Goal: Task Accomplishment & Management: Use online tool/utility

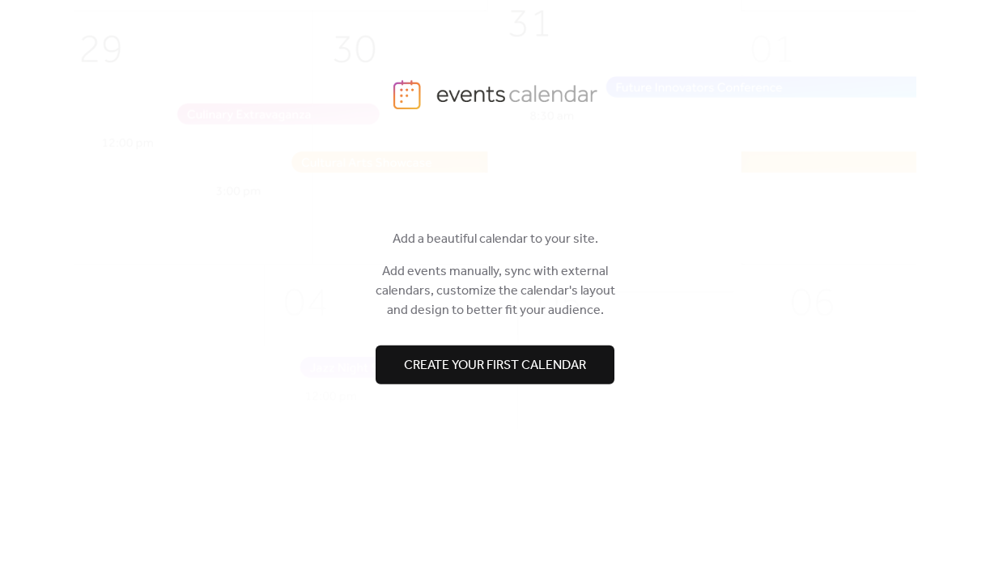
click at [518, 360] on span "Create your first calendar" at bounding box center [495, 364] width 182 height 19
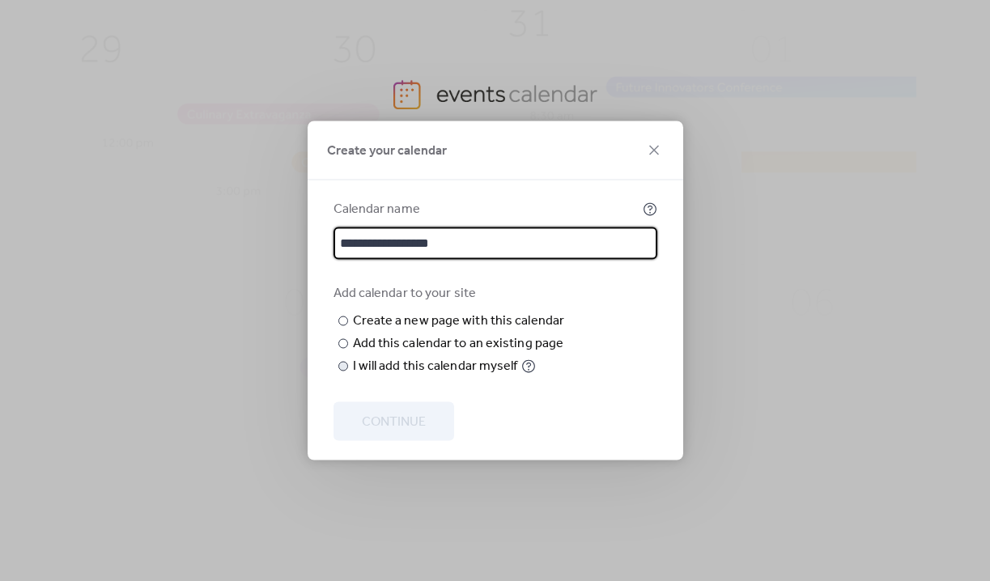
type input "**********"
click at [353, 376] on div "I will add this calendar myself" at bounding box center [435, 366] width 165 height 19
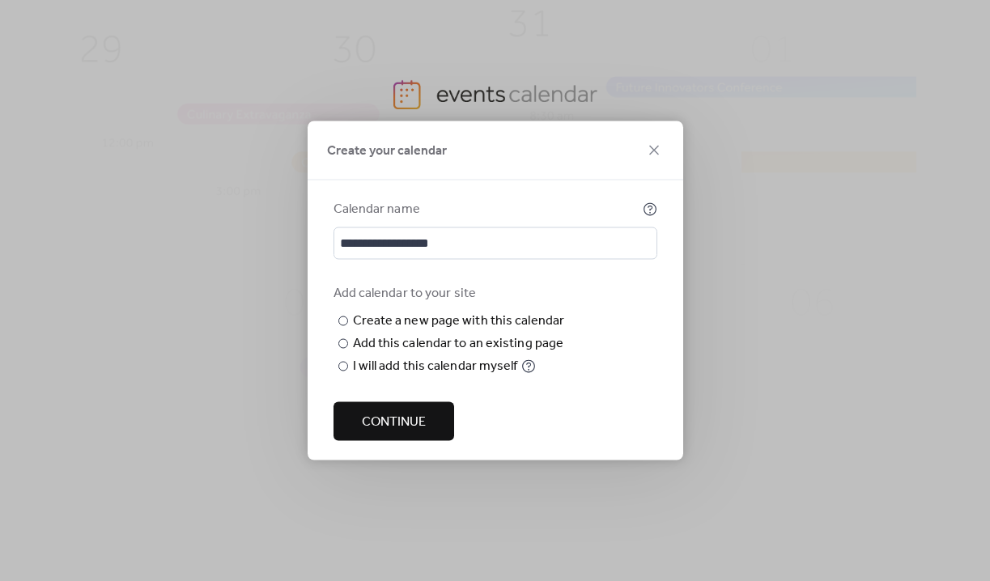
click at [410, 427] on span "Continue" at bounding box center [394, 422] width 64 height 19
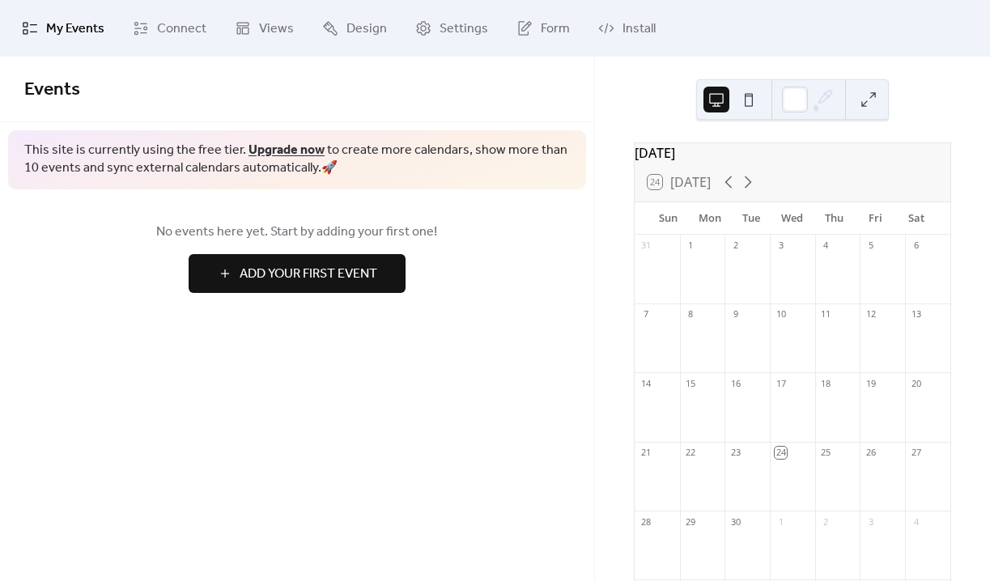
click at [321, 272] on span "Add Your First Event" at bounding box center [309, 274] width 138 height 19
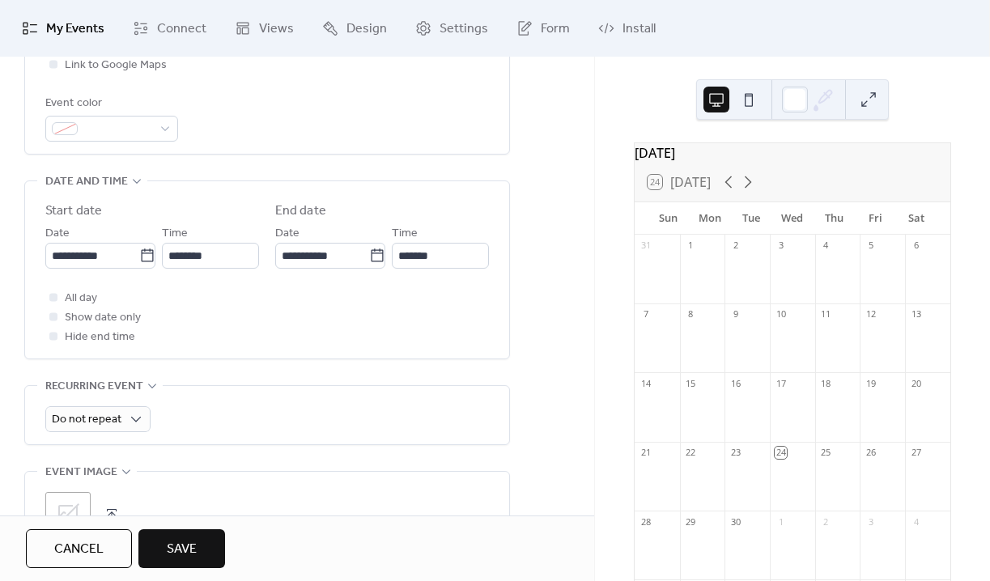
scroll to position [439, 0]
type input "**********"
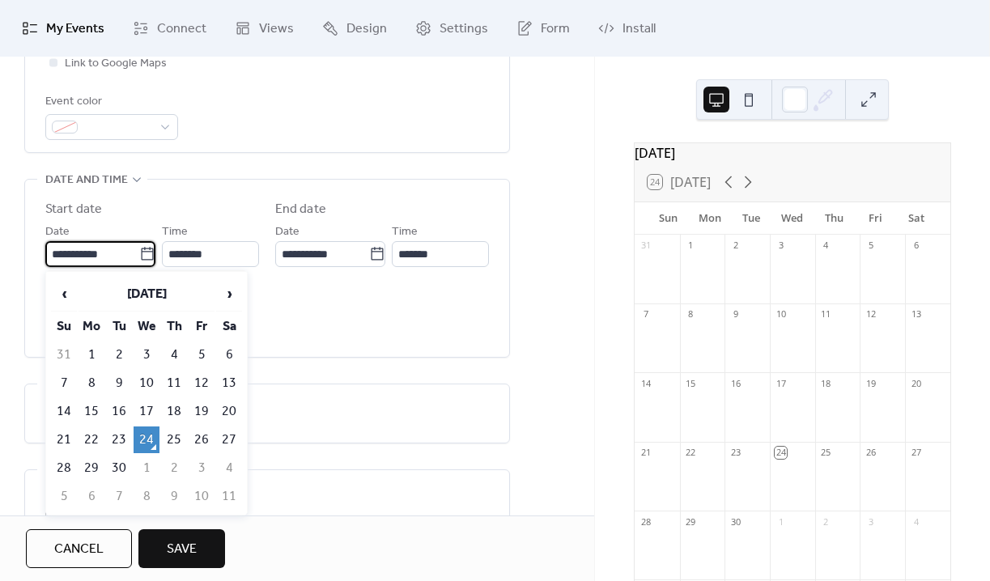
click at [112, 258] on input "**********" at bounding box center [92, 254] width 94 height 26
click at [202, 439] on td "26" at bounding box center [202, 440] width 26 height 27
type input "**********"
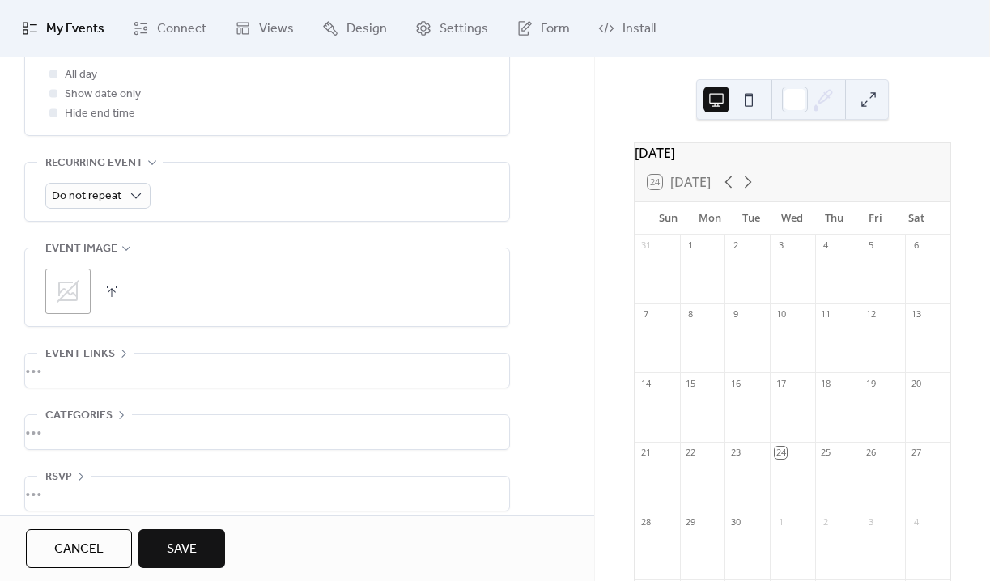
scroll to position [676, 0]
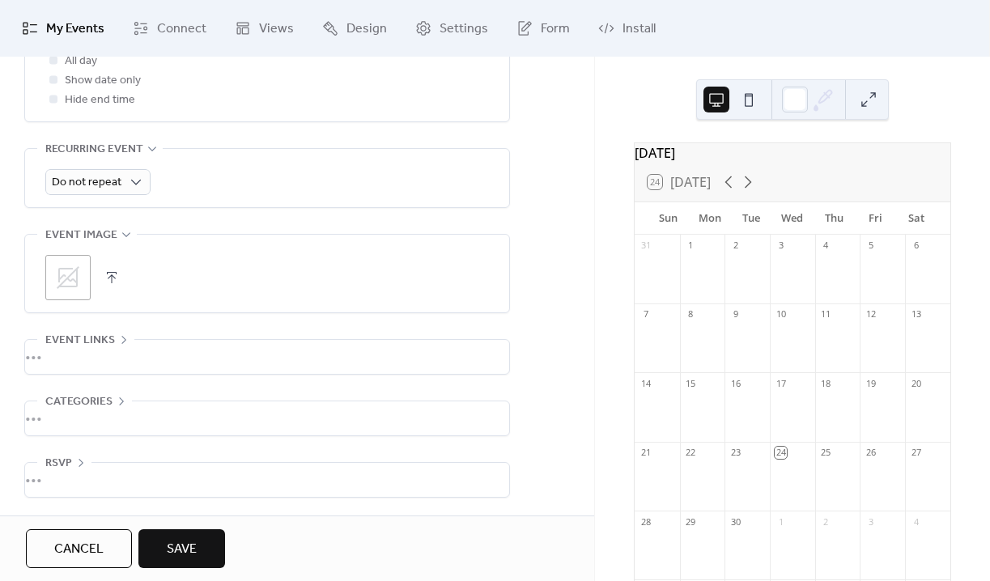
click at [193, 544] on span "Save" at bounding box center [182, 549] width 30 height 19
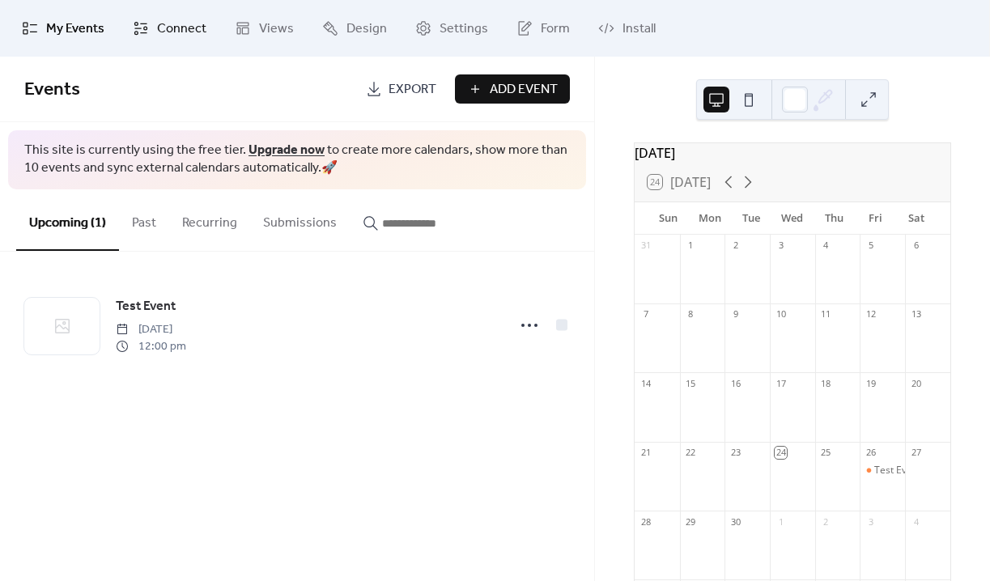
click at [176, 28] on span "Connect" at bounding box center [181, 28] width 49 height 19
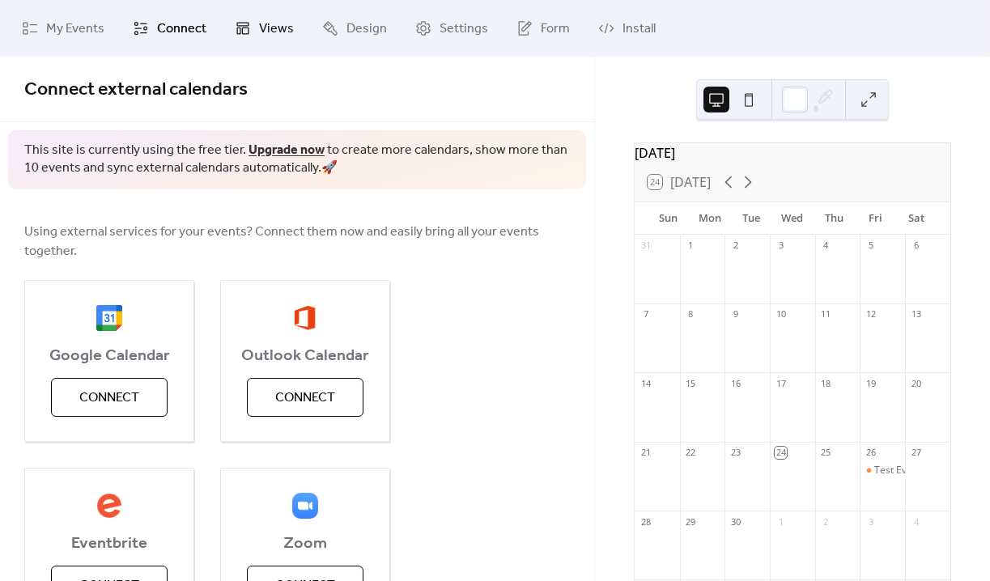
click at [274, 28] on span "Views" at bounding box center [276, 28] width 35 height 19
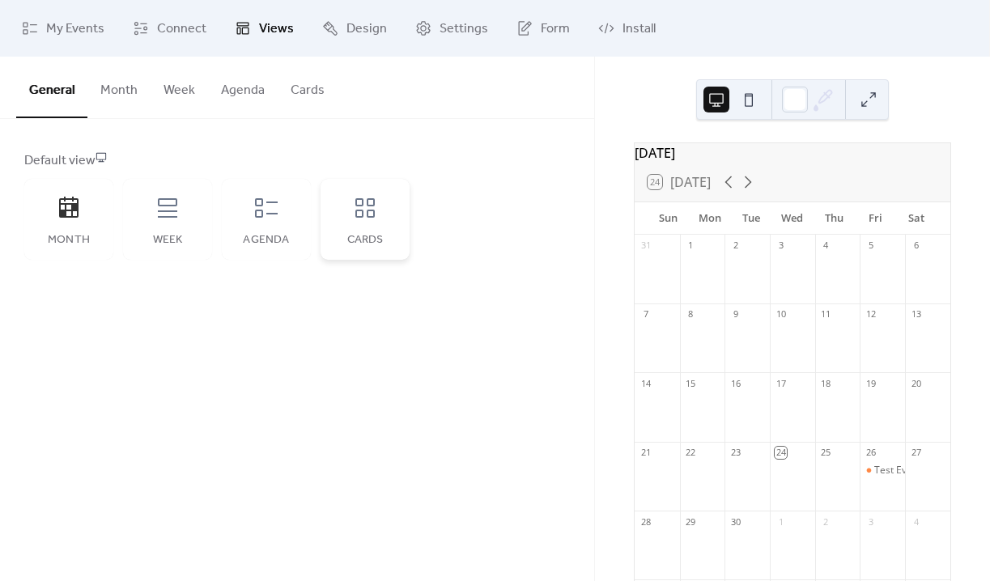
click at [375, 209] on icon at bounding box center [365, 208] width 26 height 26
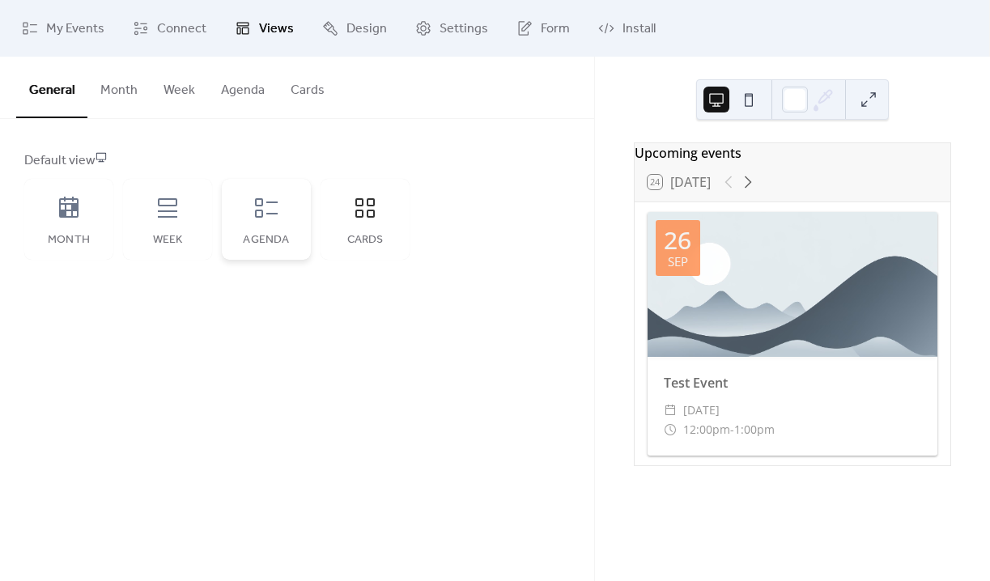
click at [273, 213] on icon at bounding box center [266, 207] width 23 height 19
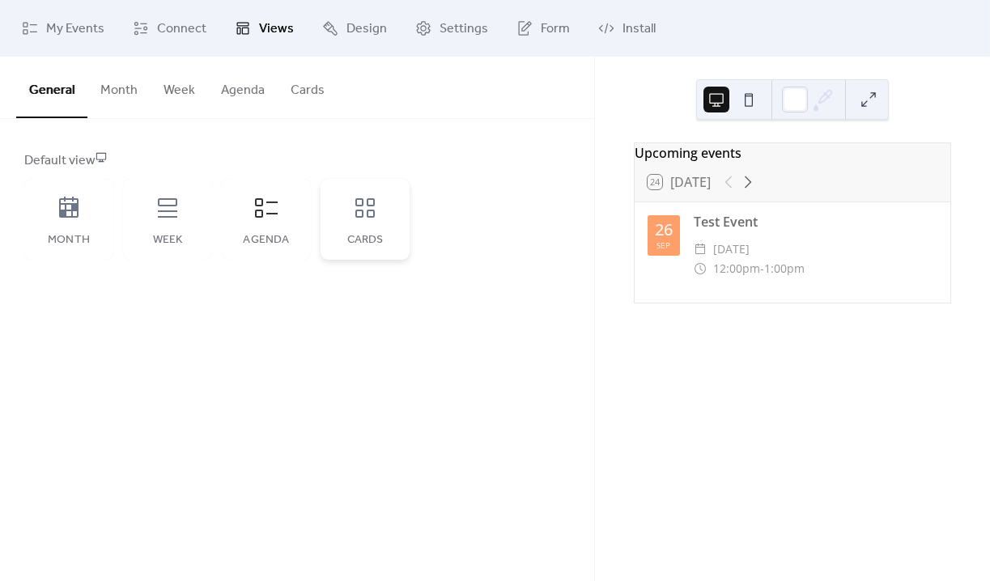
click at [366, 237] on div "Cards" at bounding box center [365, 240] width 57 height 13
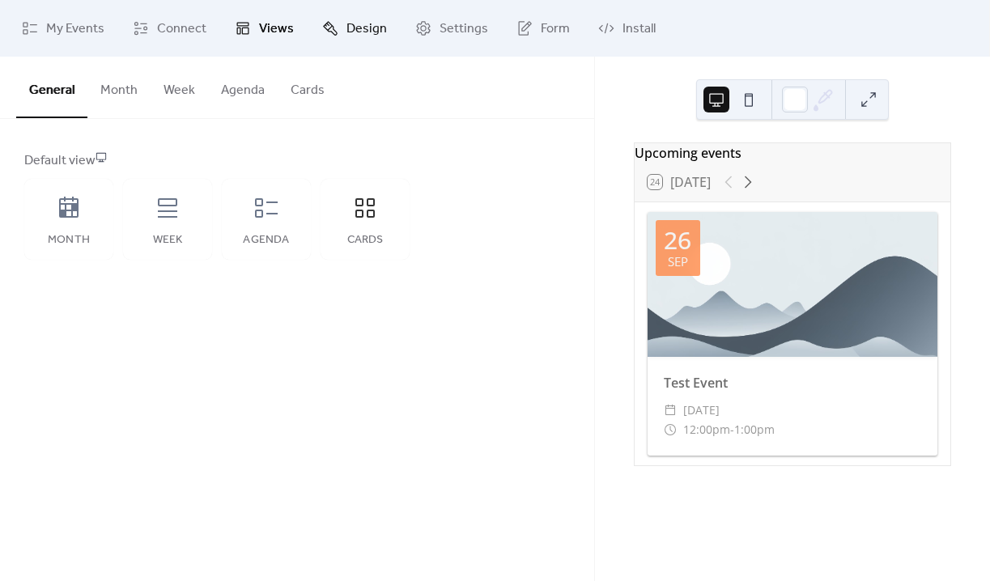
click at [361, 28] on span "Design" at bounding box center [366, 28] width 40 height 19
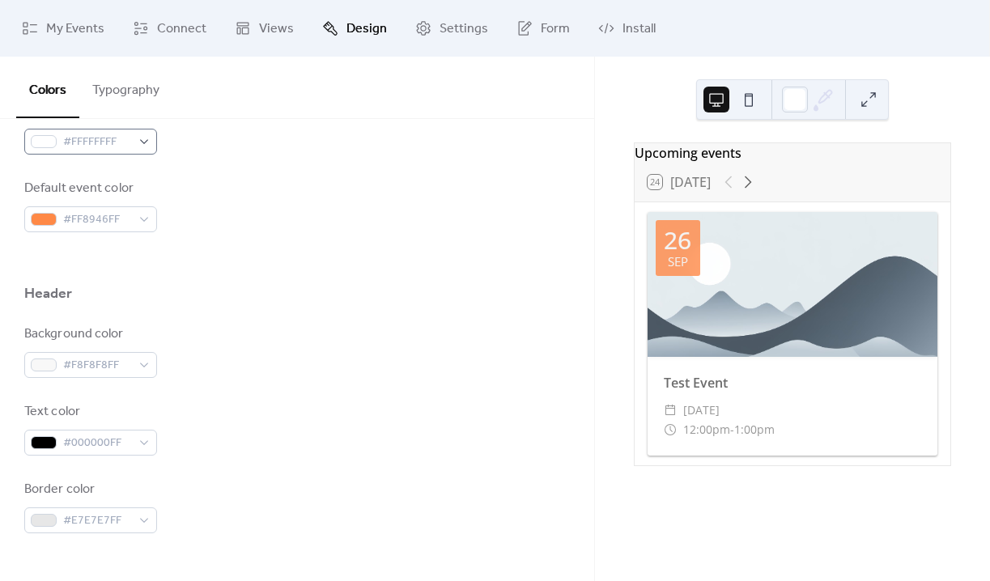
scroll to position [556, 0]
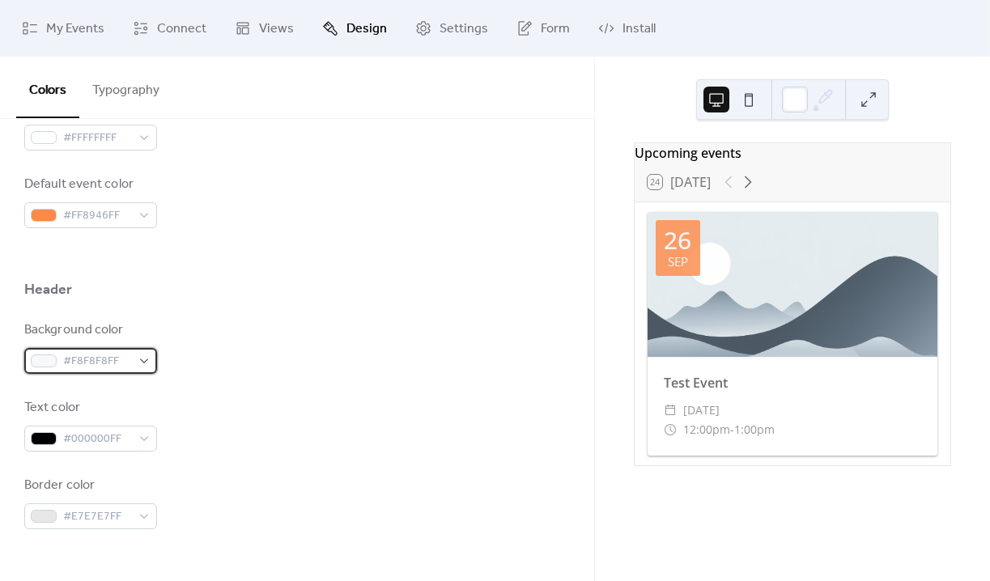
click at [103, 359] on span "#F8F8F8FF" at bounding box center [97, 361] width 68 height 19
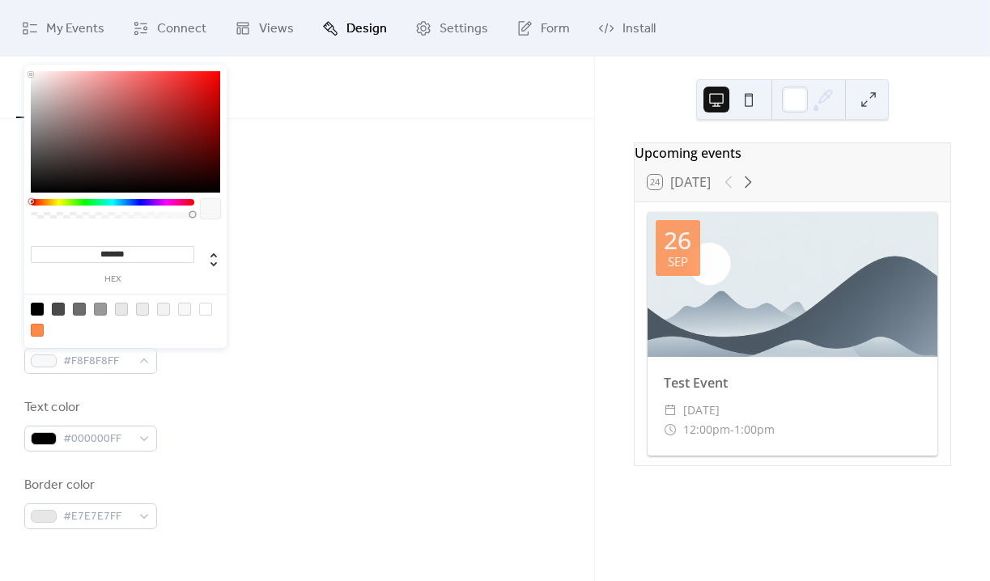
click at [131, 253] on input "*******" at bounding box center [112, 254] width 163 height 17
paste input
type input "*******"
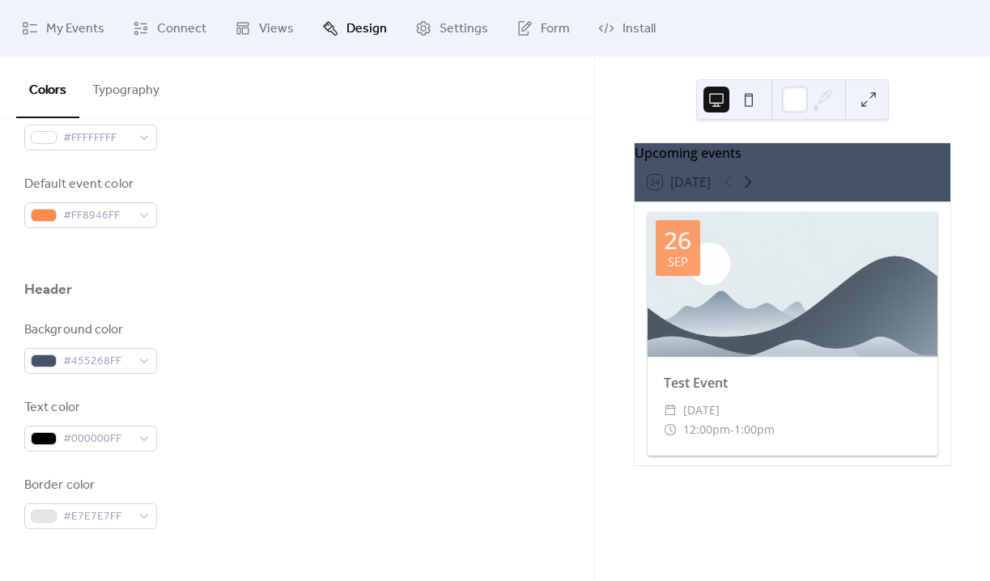
click at [275, 342] on div "Background color #455268FF" at bounding box center [296, 346] width 545 height 53
click at [91, 517] on span "#E7E7E7FF" at bounding box center [97, 516] width 68 height 19
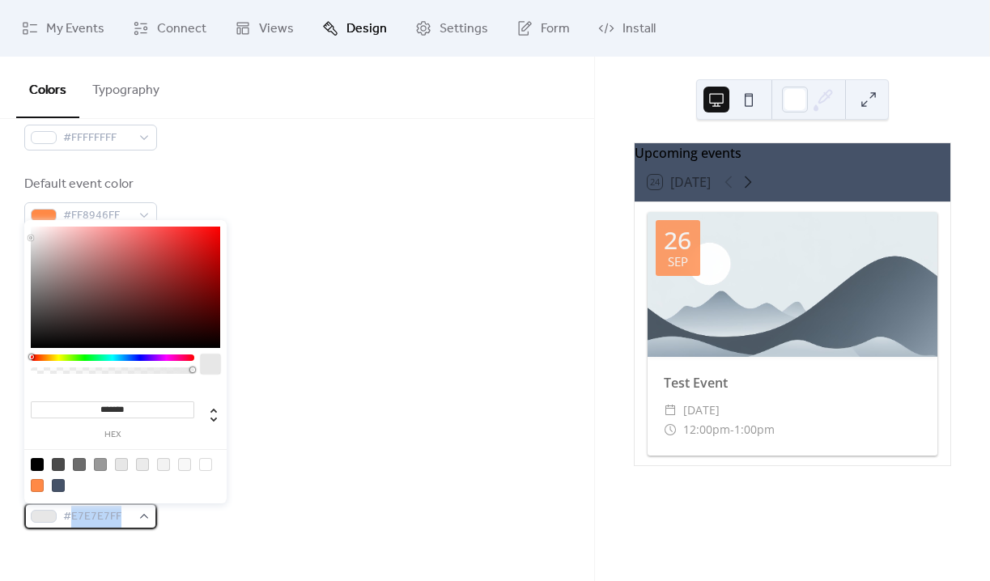
click at [91, 517] on span "#E7E7E7FF" at bounding box center [97, 516] width 68 height 19
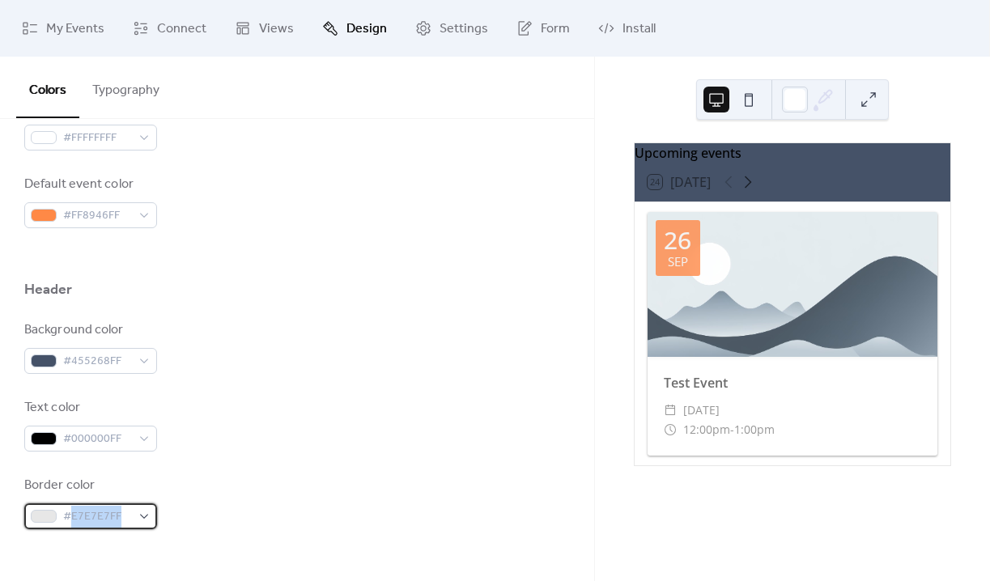
click at [90, 516] on span "#E7E7E7FF" at bounding box center [97, 516] width 68 height 19
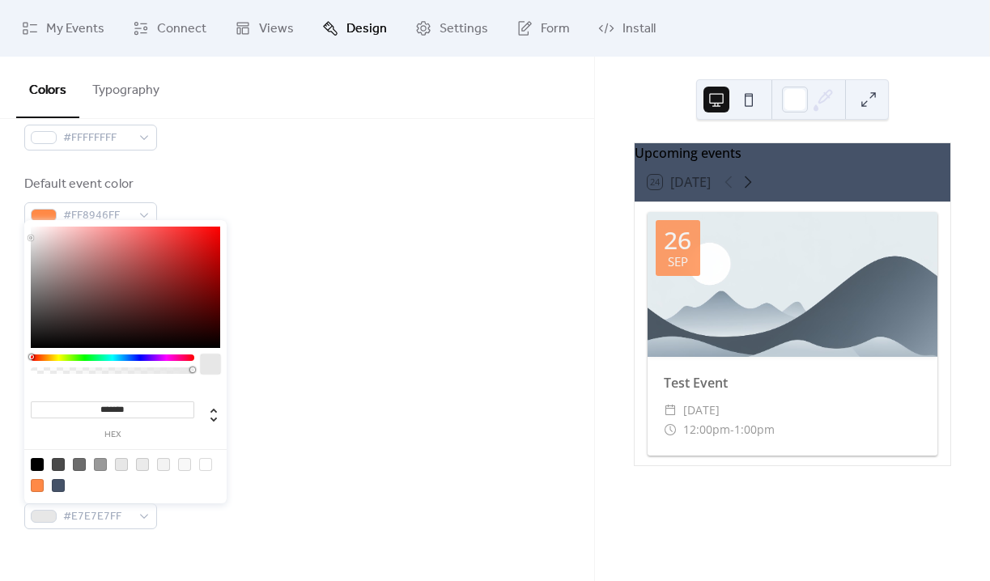
click at [108, 408] on input "*******" at bounding box center [112, 409] width 163 height 17
paste input "******"
type input "**********"
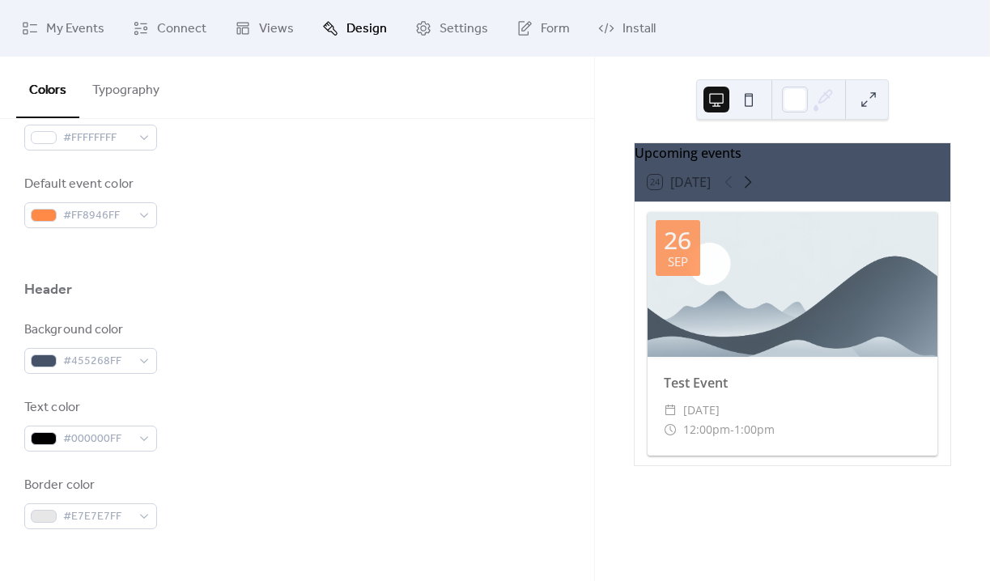
click at [333, 411] on div "Text color #000000FF" at bounding box center [296, 424] width 545 height 53
click at [91, 511] on span "#E7E7E7FF" at bounding box center [97, 516] width 68 height 19
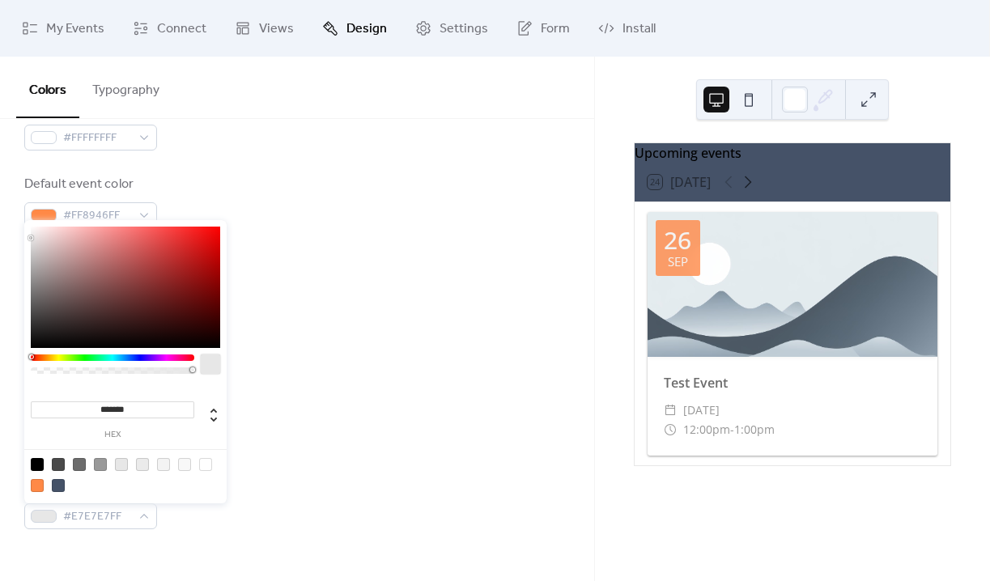
click at [155, 405] on input "*******" at bounding box center [112, 409] width 163 height 17
paste input
type input "******"
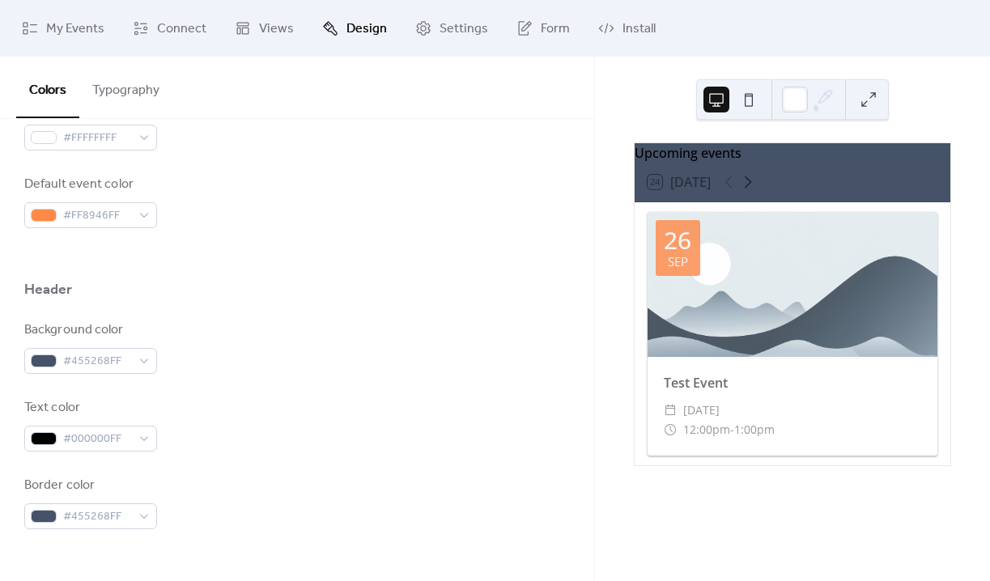
click at [295, 415] on div "Text color #000000FF" at bounding box center [296, 424] width 545 height 53
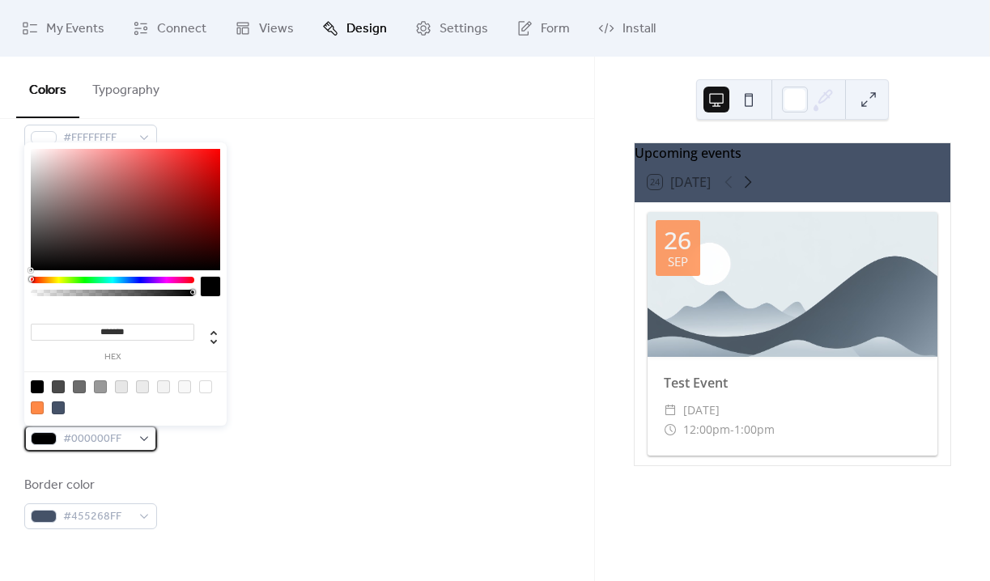
click at [121, 442] on span "#000000FF" at bounding box center [97, 439] width 68 height 19
type input "*******"
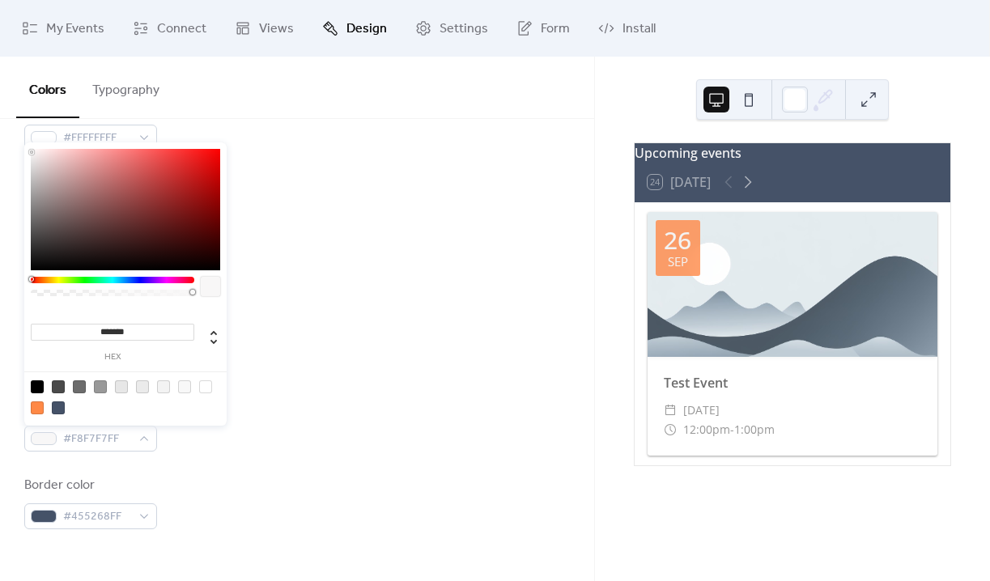
drag, startPoint x: 41, startPoint y: 157, endPoint x: 32, endPoint y: 152, distance: 10.9
click at [32, 152] on div at bounding box center [125, 209] width 189 height 121
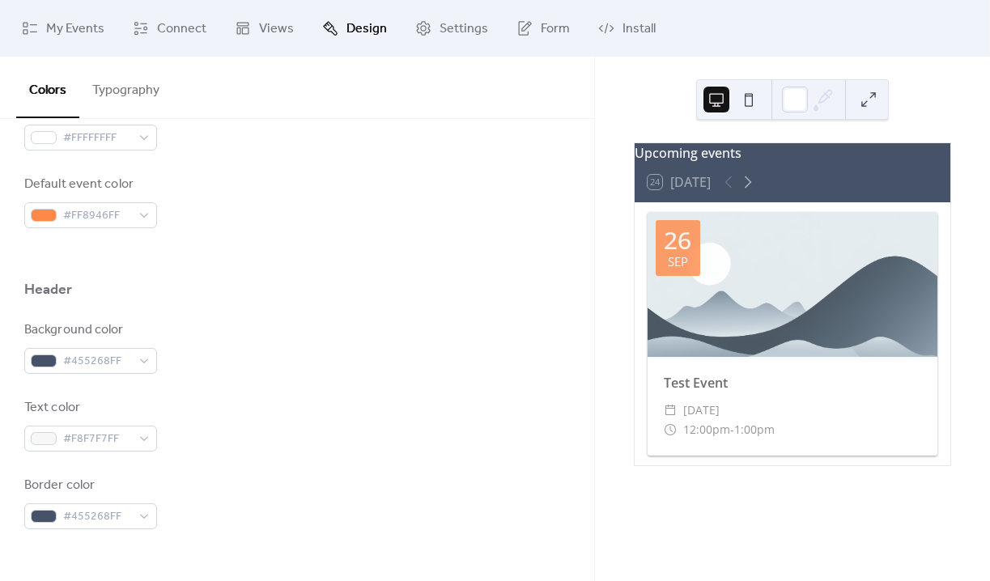
click at [305, 265] on div at bounding box center [296, 254] width 545 height 52
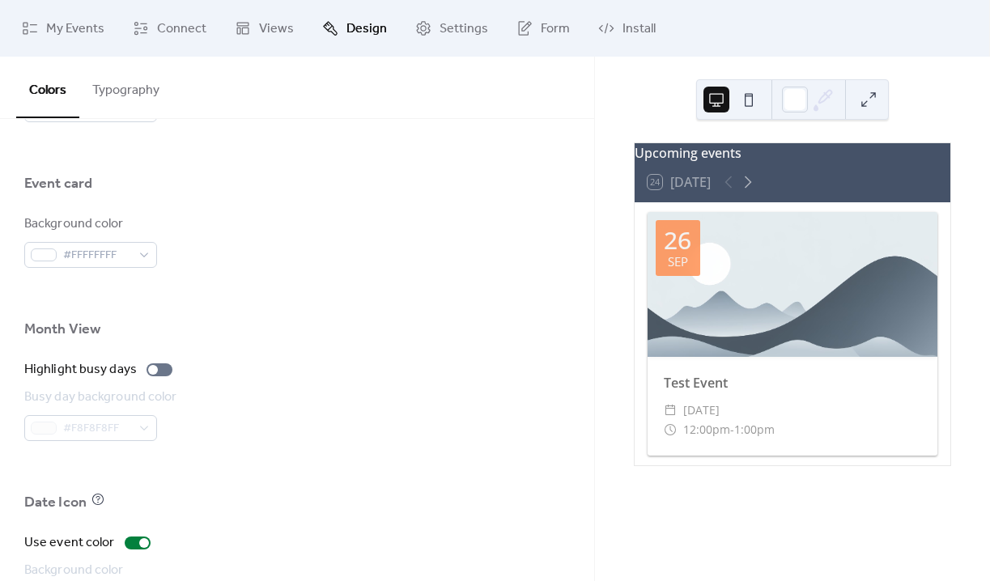
scroll to position [1000, 0]
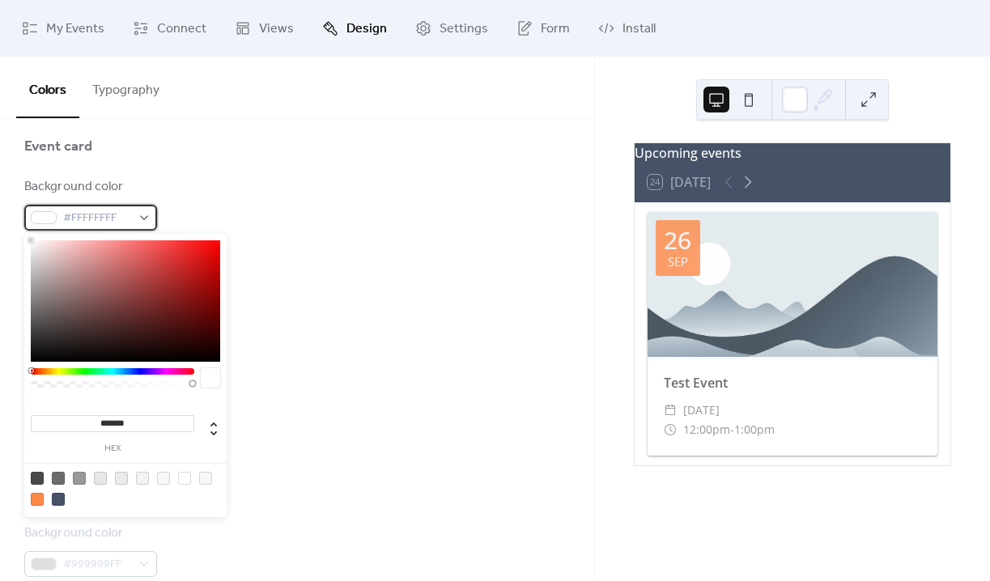
click at [112, 217] on span "#FFFFFFFF" at bounding box center [97, 218] width 68 height 19
click at [34, 478] on div at bounding box center [37, 478] width 13 height 13
type input "*******"
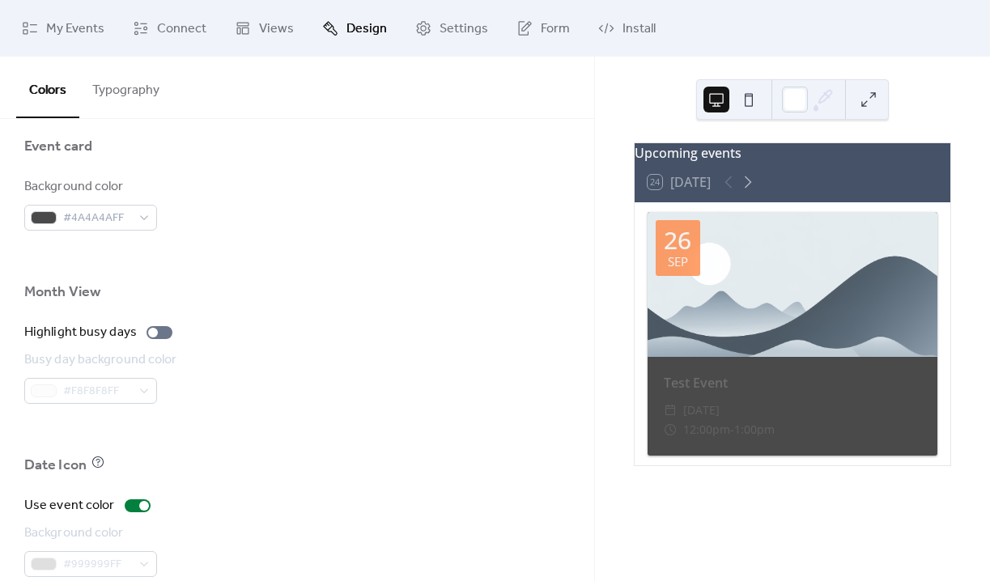
click at [335, 411] on div at bounding box center [296, 430] width 545 height 52
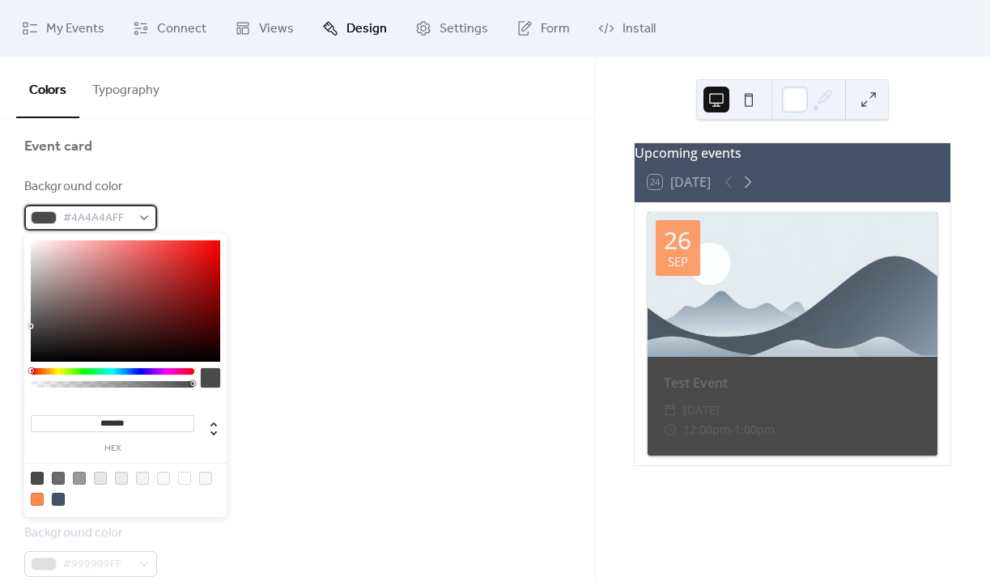
click at [139, 224] on div "#4A4A4AFF" at bounding box center [90, 218] width 133 height 26
click at [102, 477] on div at bounding box center [100, 478] width 13 height 13
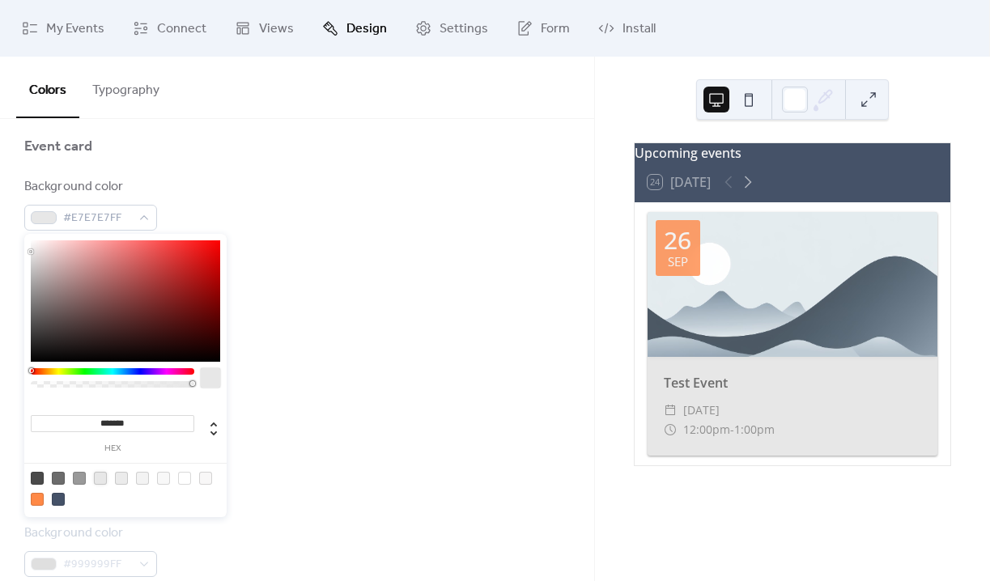
click at [168, 481] on div at bounding box center [163, 478] width 13 height 13
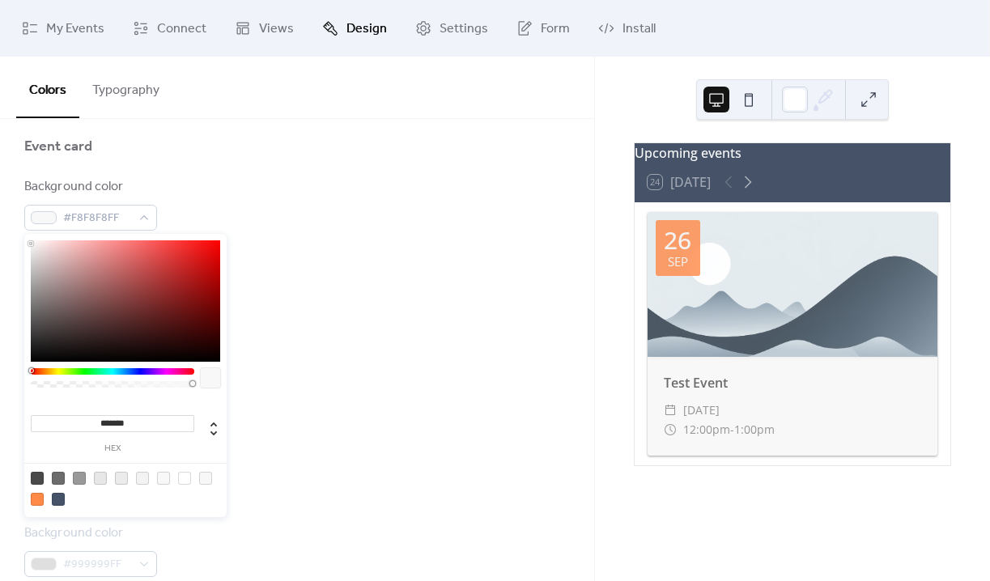
click at [184, 482] on div at bounding box center [184, 478] width 13 height 13
click at [164, 483] on div at bounding box center [163, 478] width 13 height 13
type input "*******"
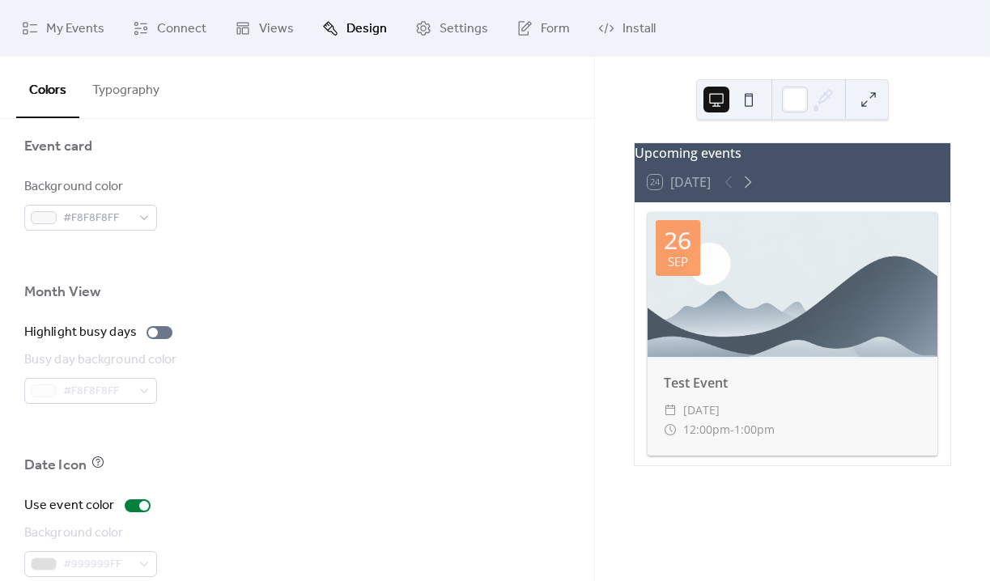
click at [319, 347] on div "Highlight busy days Busy day background color #F8F8F8FF" at bounding box center [296, 363] width 545 height 81
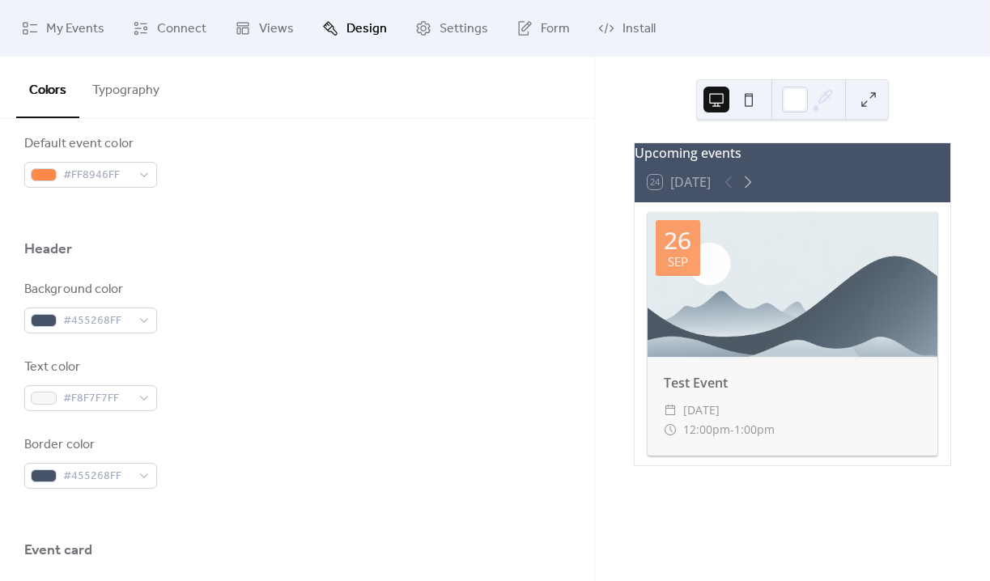
scroll to position [596, 0]
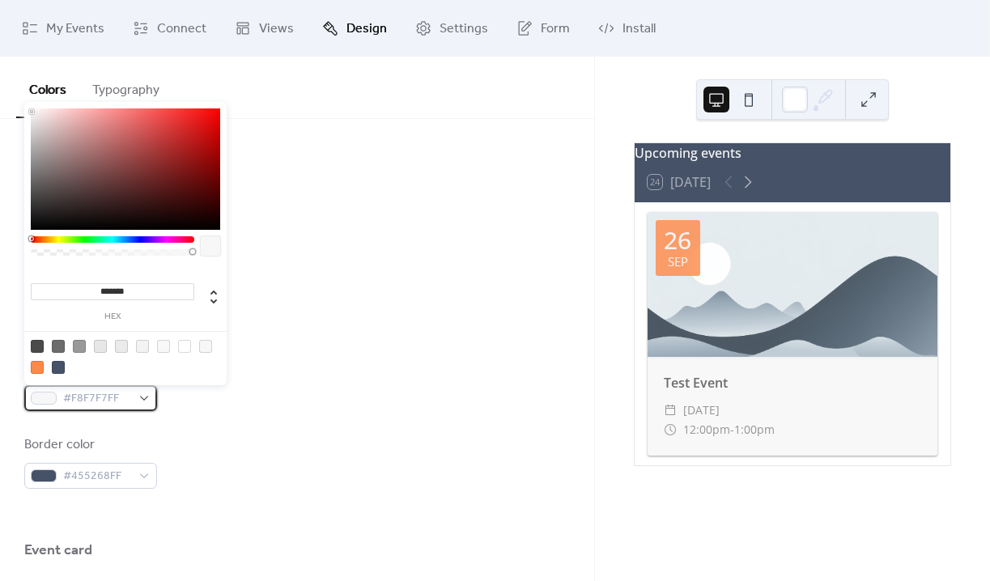
click at [94, 401] on span "#F8F7F7FF" at bounding box center [97, 398] width 68 height 19
click at [134, 291] on input "*******" at bounding box center [112, 291] width 163 height 17
paste input
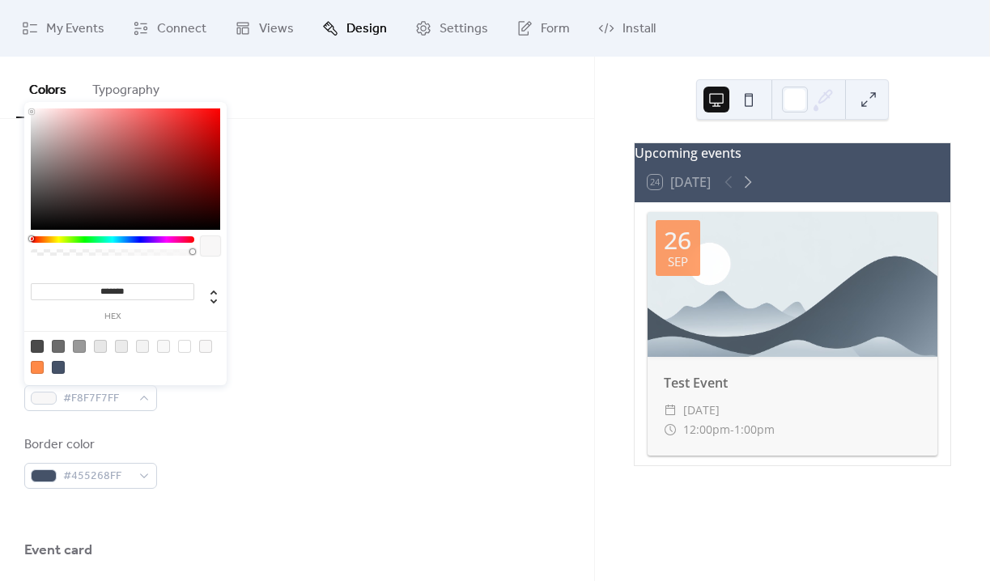
type input "******"
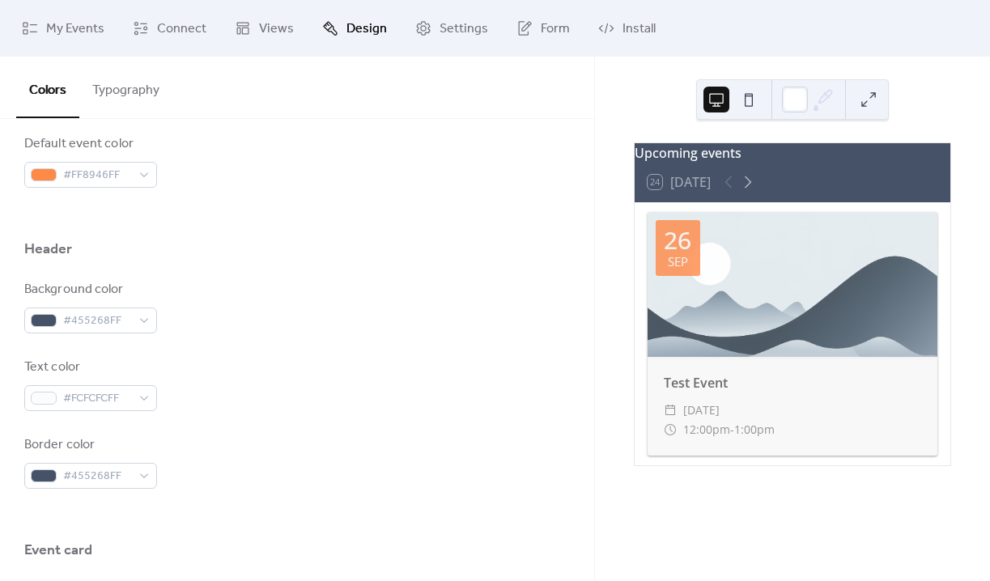
click at [302, 397] on div "Text color #FCFCFCFF" at bounding box center [296, 384] width 545 height 53
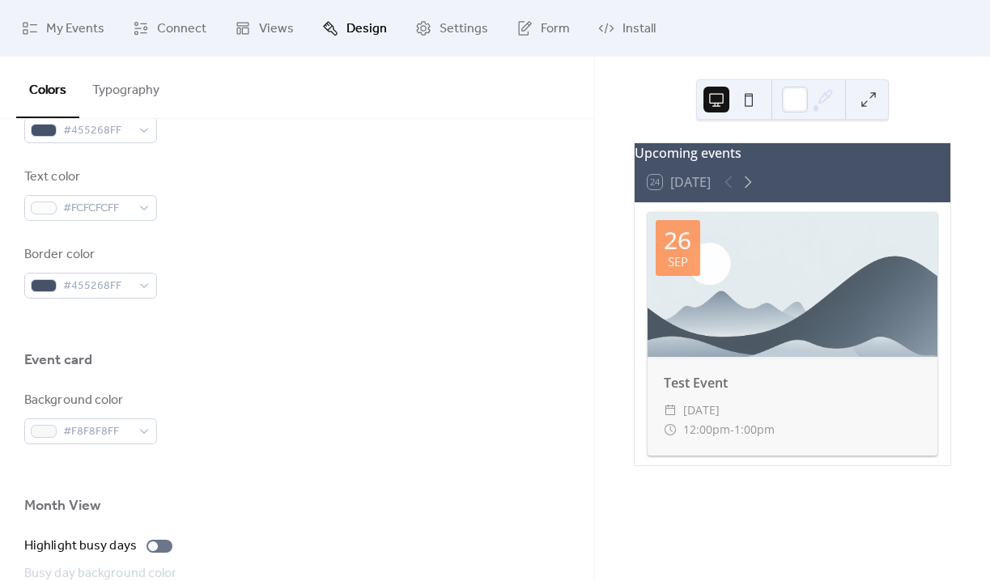
scroll to position [790, 0]
click at [95, 427] on span "#F8F8F8FF" at bounding box center [97, 428] width 68 height 19
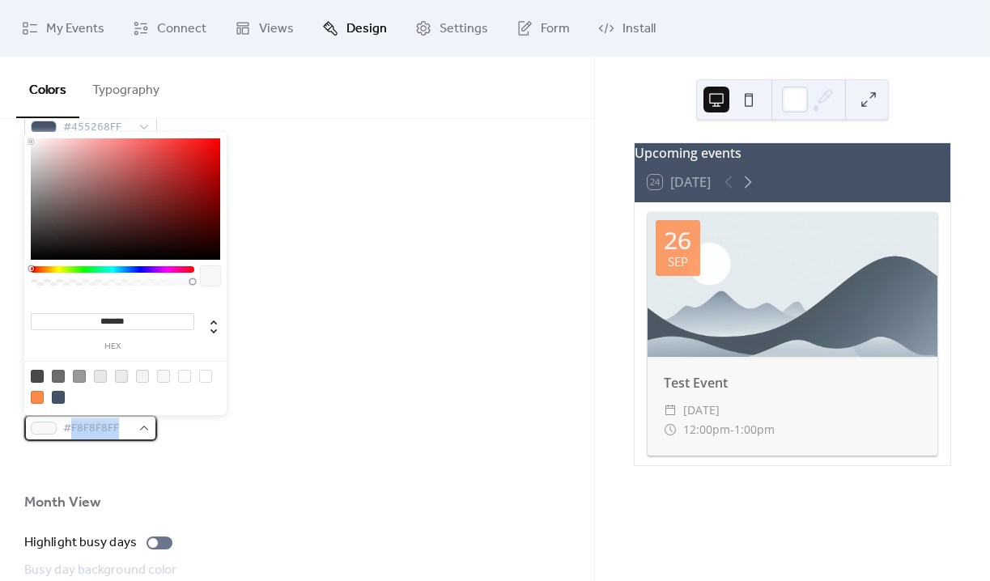
click at [95, 427] on span "#F8F8F8FF" at bounding box center [97, 428] width 68 height 19
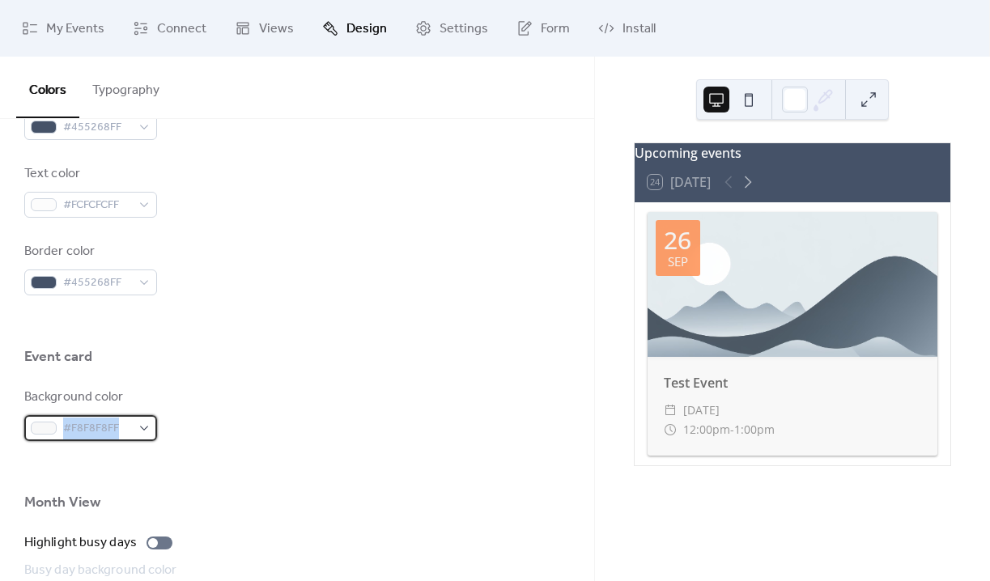
click at [95, 427] on span "#F8F8F8FF" at bounding box center [97, 428] width 68 height 19
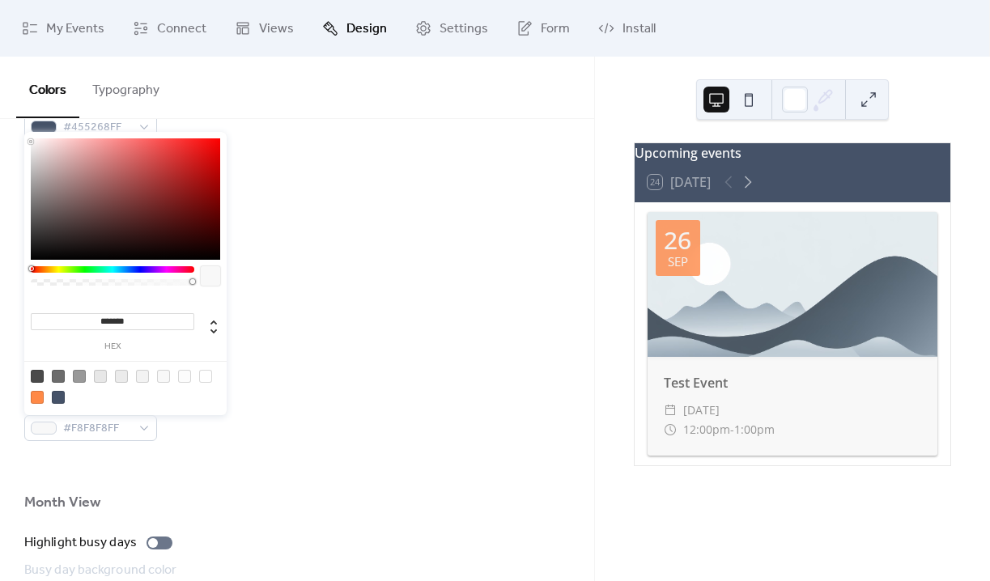
click at [124, 316] on input "*******" at bounding box center [112, 321] width 163 height 17
paste input
type input "*******"
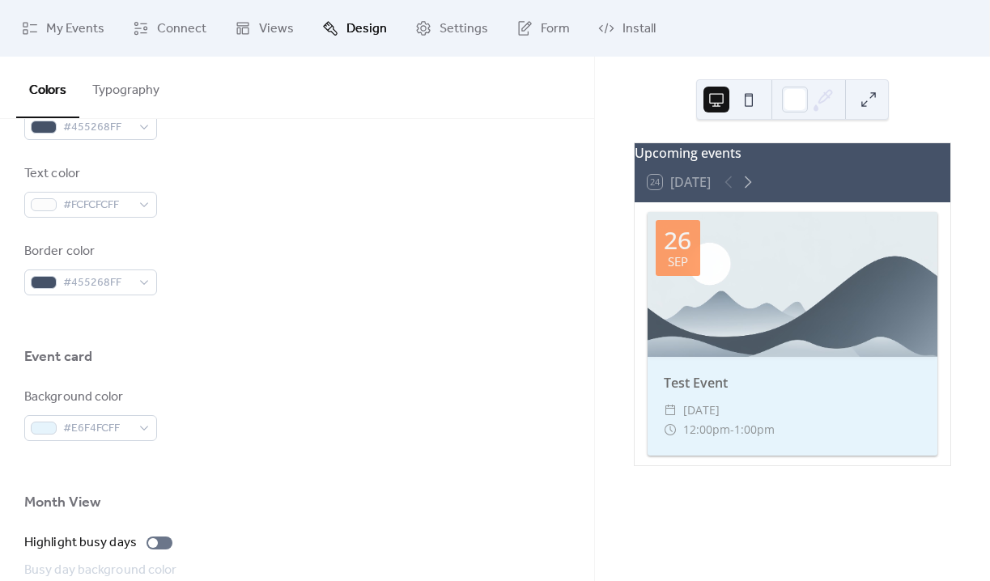
click at [310, 427] on div "Background color #E6F4FCFF" at bounding box center [296, 414] width 545 height 53
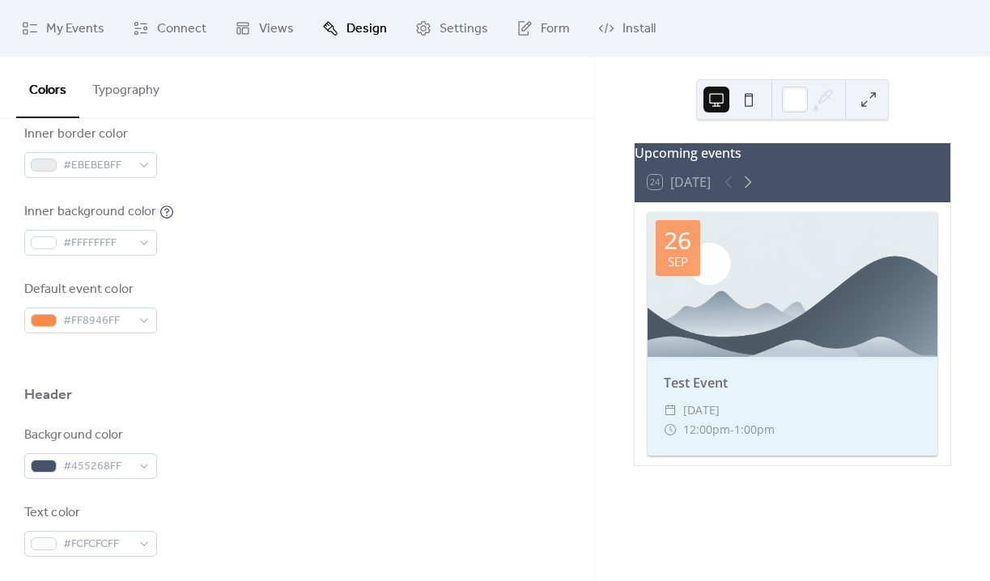
scroll to position [438, 0]
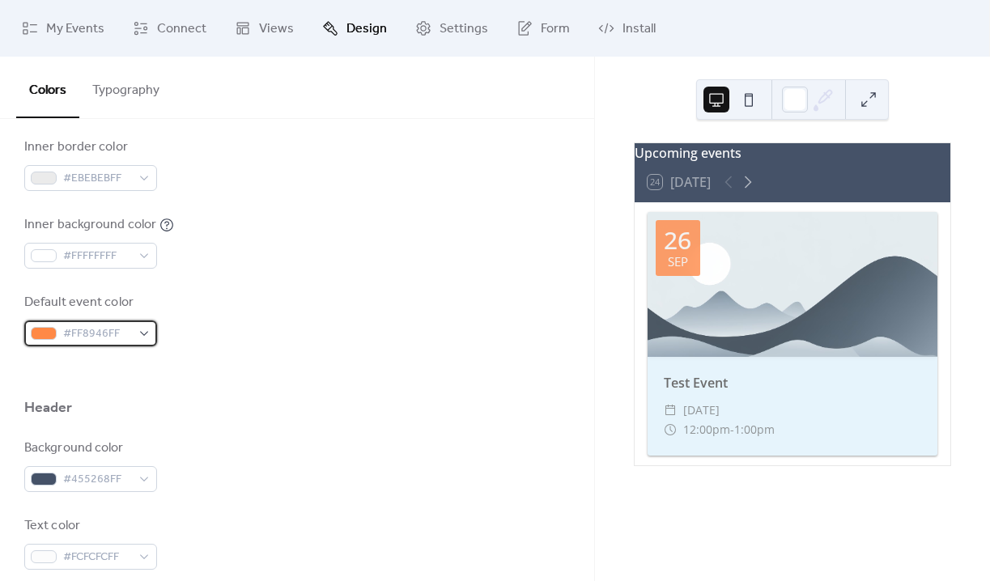
click at [103, 321] on div "#FF8946FF" at bounding box center [90, 333] width 133 height 26
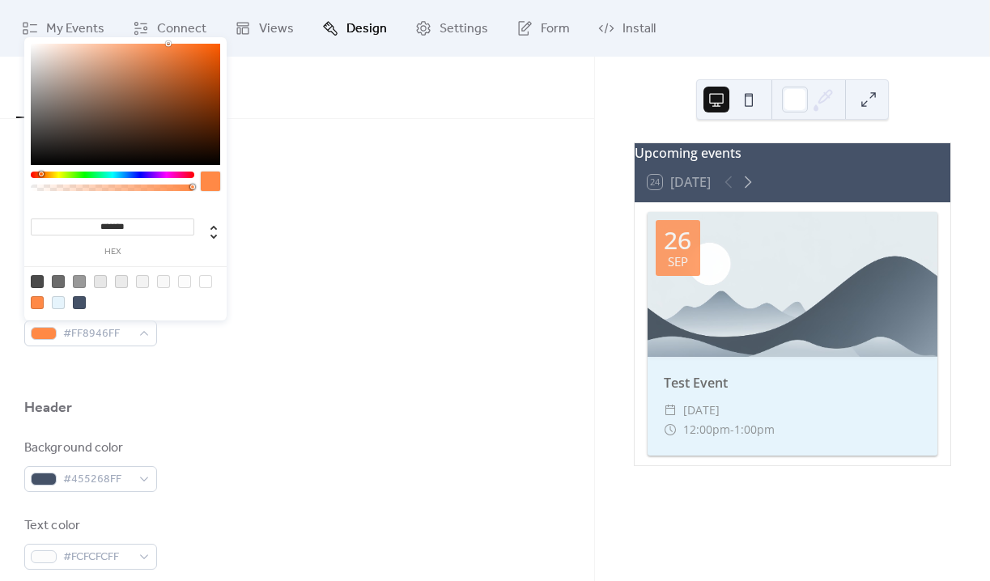
click at [108, 221] on input "*******" at bounding box center [112, 227] width 163 height 17
paste input
type input "*******"
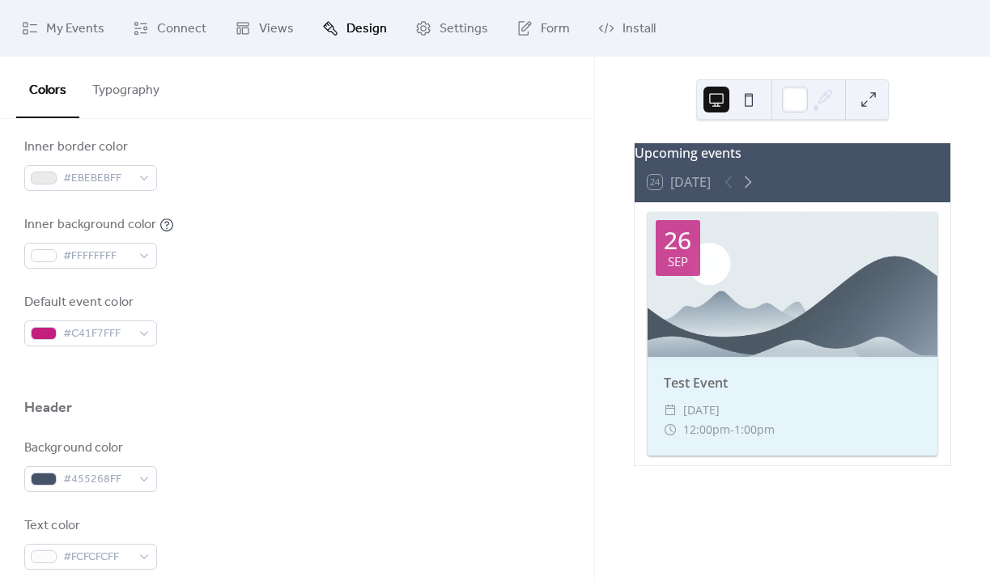
click at [299, 308] on div "Default event color #C41F7FFF" at bounding box center [296, 319] width 545 height 53
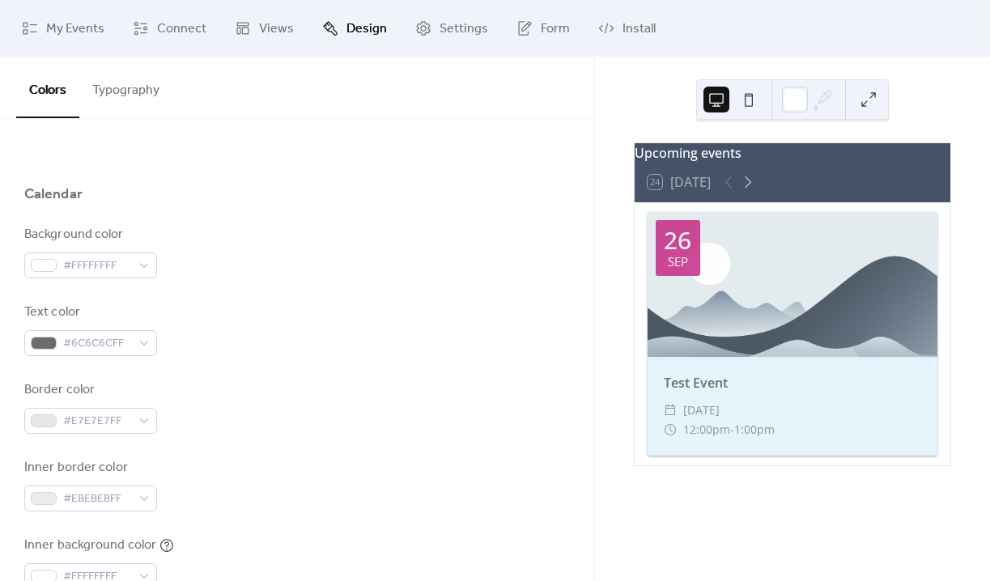
scroll to position [118, 0]
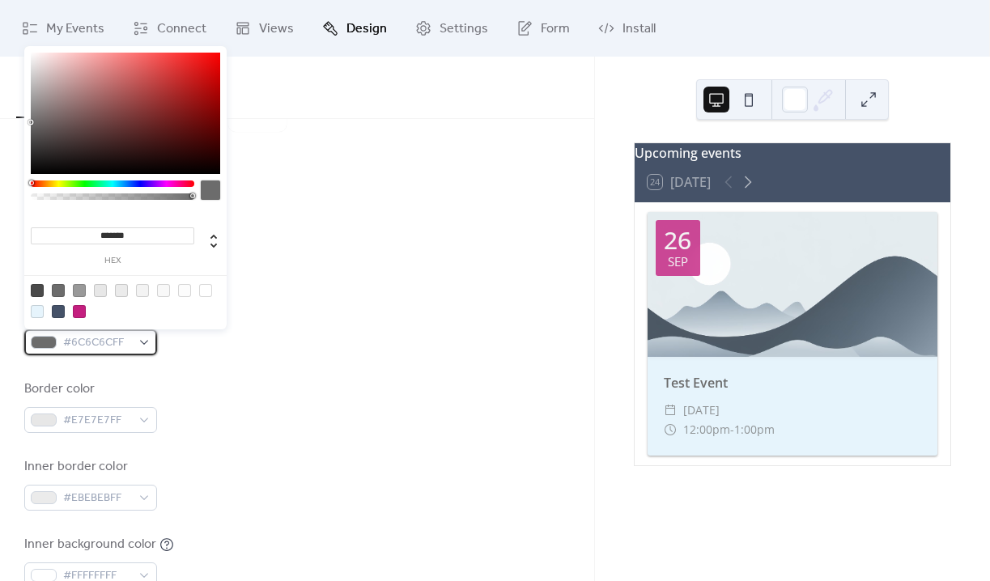
click at [119, 343] on span "#6C6C6CFF" at bounding box center [97, 342] width 68 height 19
click at [37, 289] on div at bounding box center [37, 290] width 13 height 13
type input "*******"
click at [100, 346] on span "#4A4A4AFF" at bounding box center [97, 342] width 68 height 19
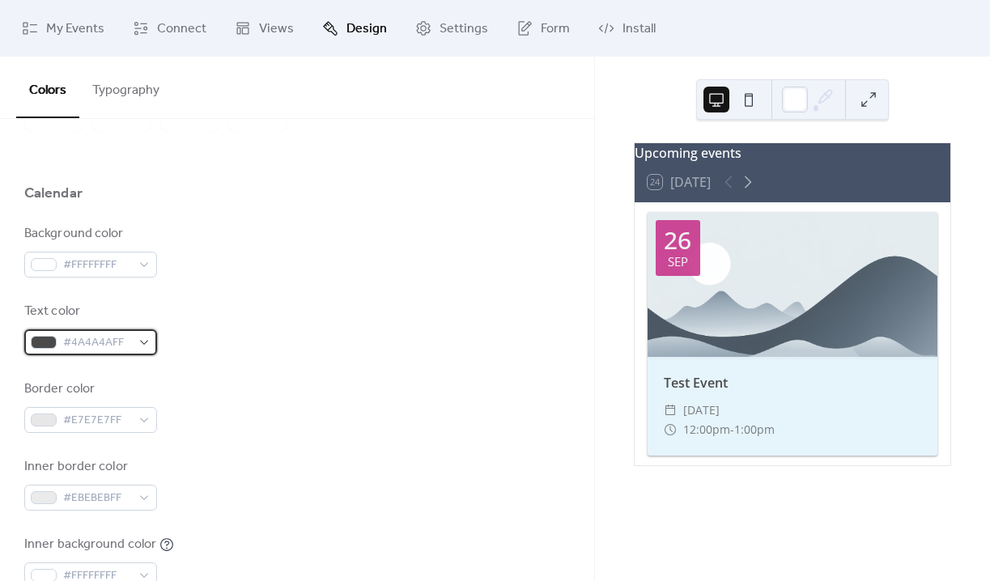
click at [126, 341] on span "#4A4A4AFF" at bounding box center [97, 342] width 68 height 19
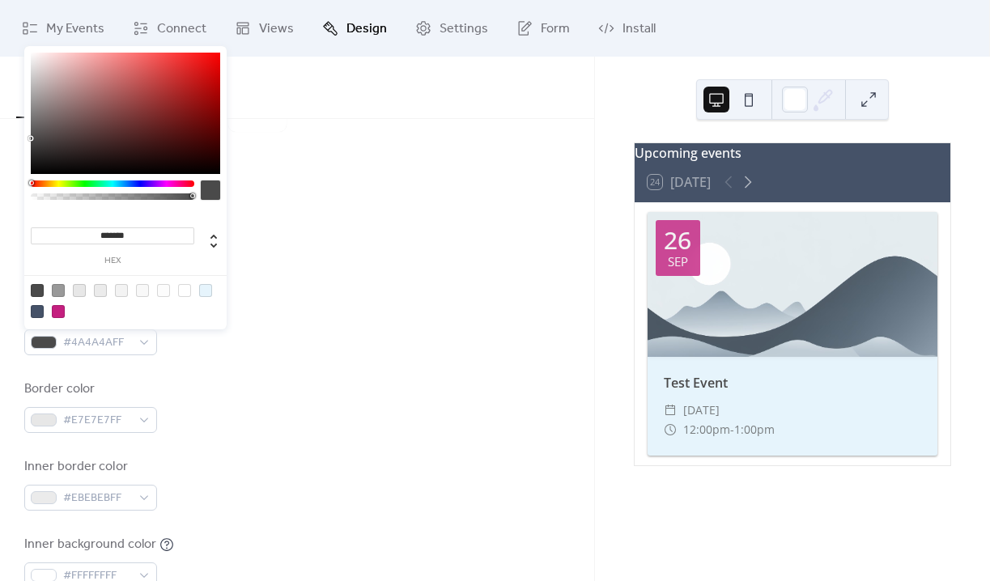
click at [97, 240] on input "*******" at bounding box center [112, 235] width 163 height 17
paste input
type input "******"
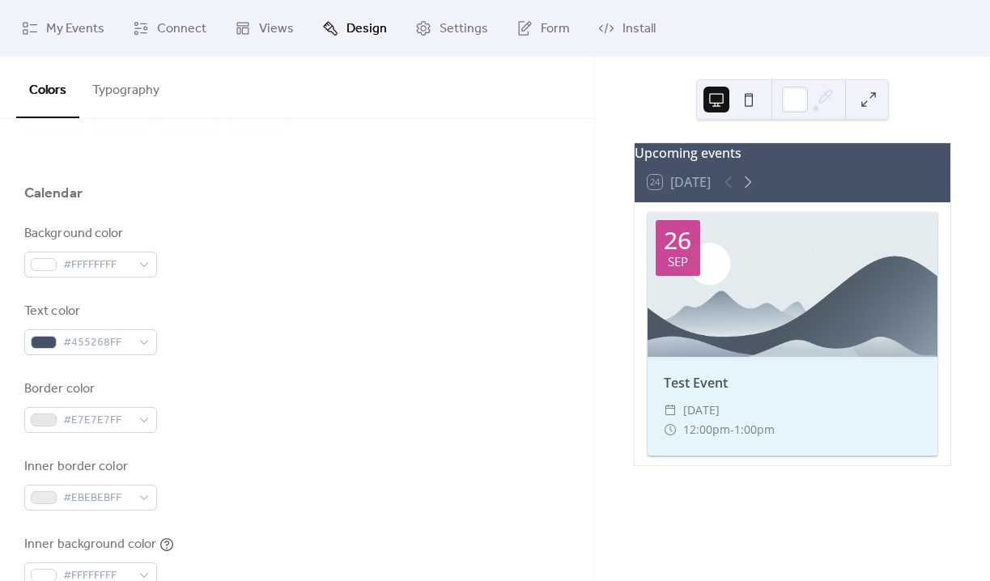
click at [371, 382] on div "Border color #E7E7E7FF" at bounding box center [296, 406] width 545 height 53
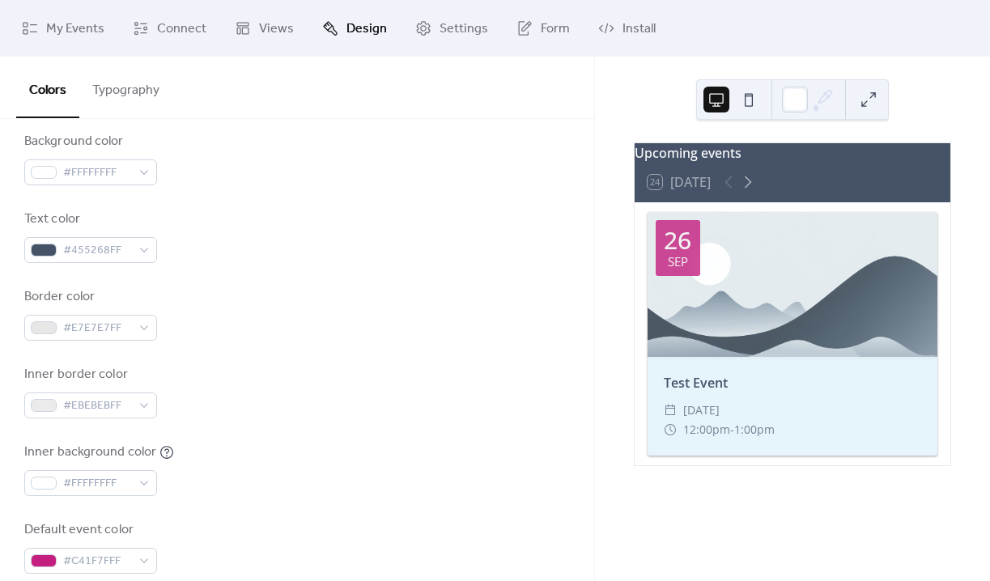
scroll to position [213, 0]
click at [130, 96] on button "Typography" at bounding box center [125, 87] width 93 height 60
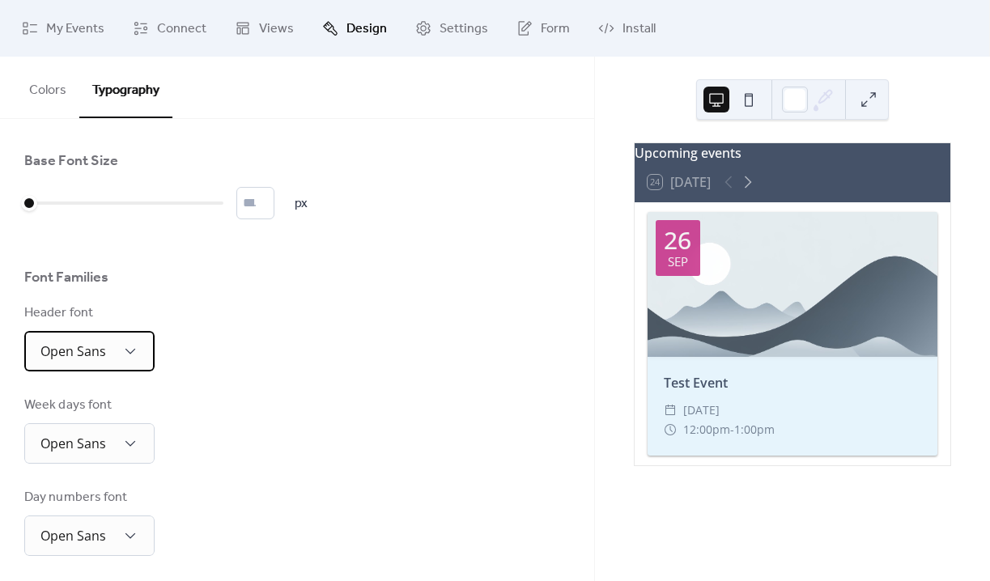
click at [138, 349] on div "Open Sans" at bounding box center [89, 351] width 130 height 40
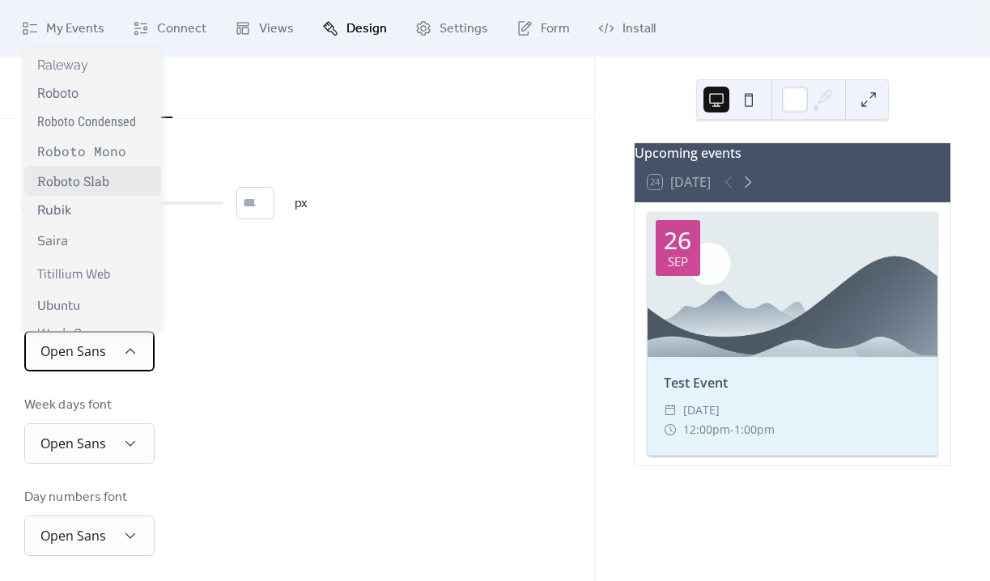
scroll to position [1302, 0]
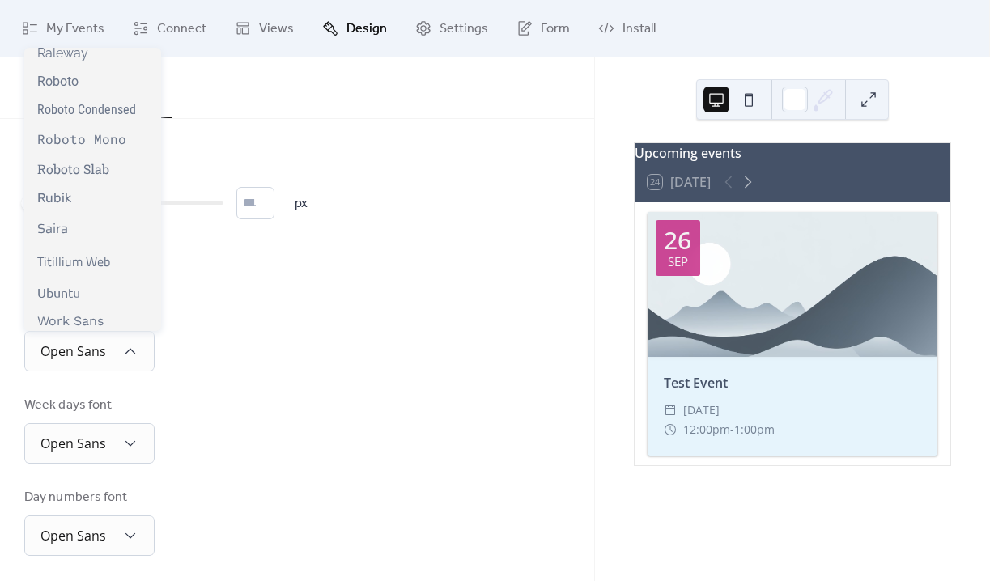
click at [325, 418] on div "Week days font Open Sans" at bounding box center [296, 430] width 545 height 68
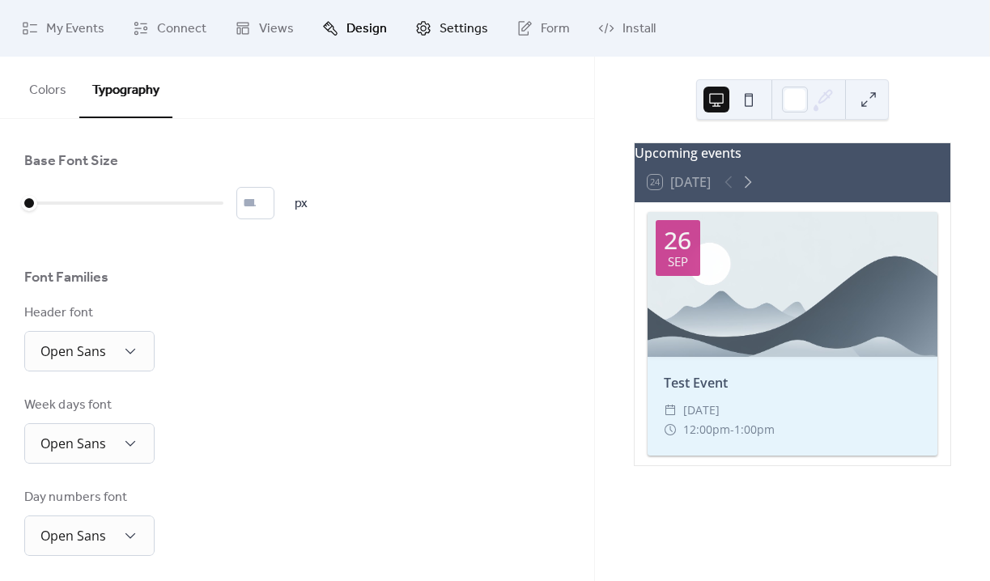
click at [443, 39] on span "Settings" at bounding box center [463, 28] width 49 height 19
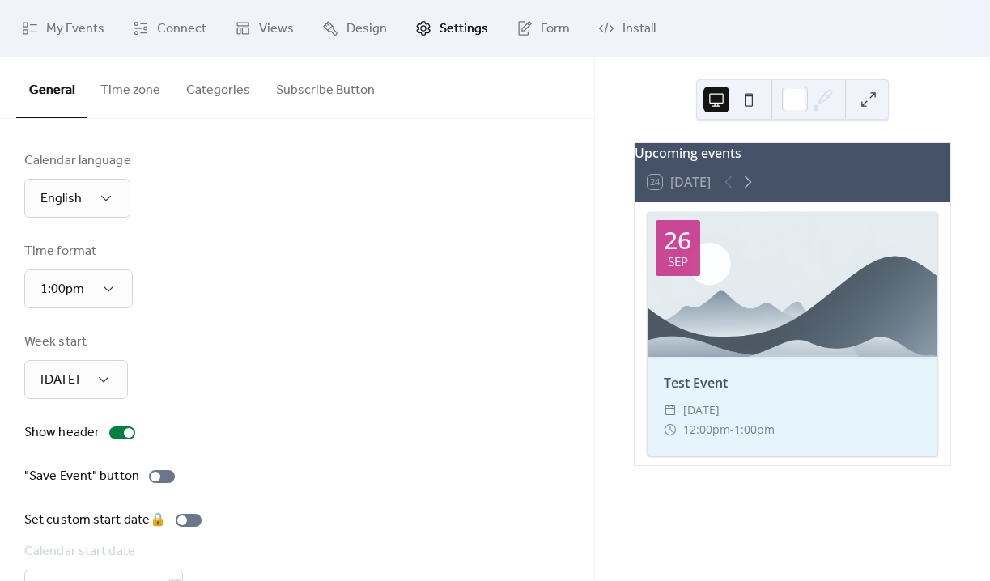
scroll to position [53, 0]
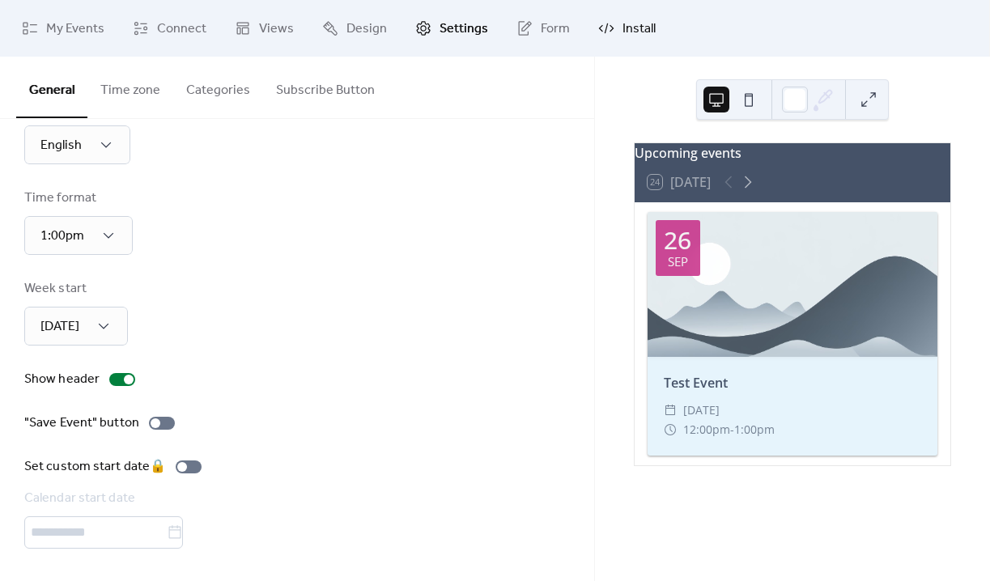
click at [622, 36] on span "Install" at bounding box center [638, 28] width 33 height 19
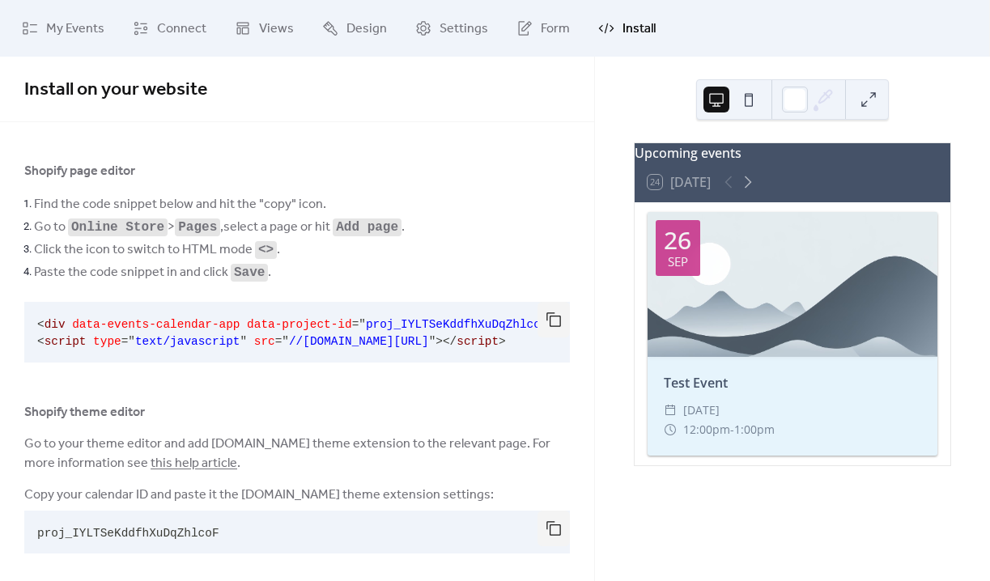
click at [268, 339] on span "src" at bounding box center [264, 341] width 21 height 13
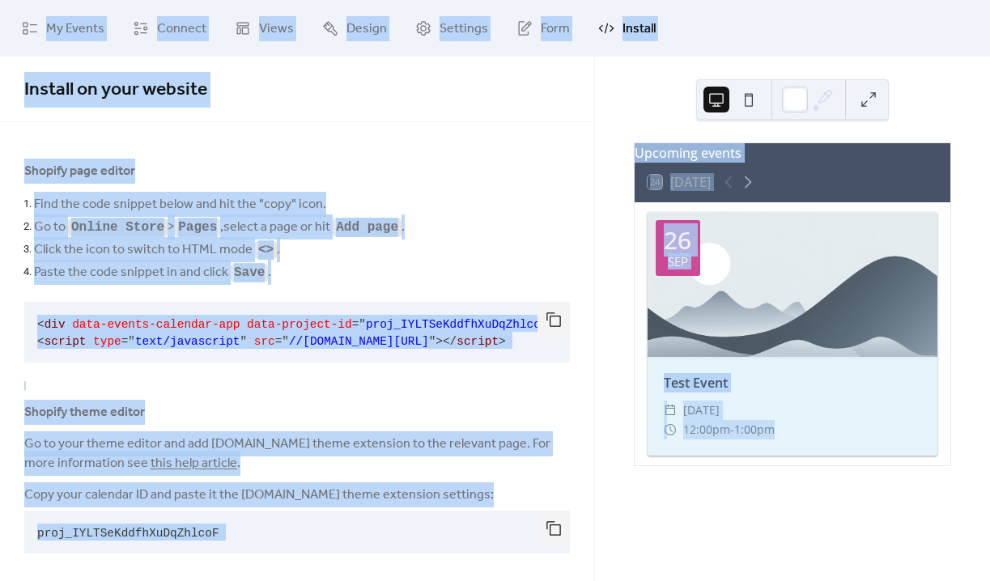
click at [268, 339] on span "src" at bounding box center [264, 341] width 21 height 13
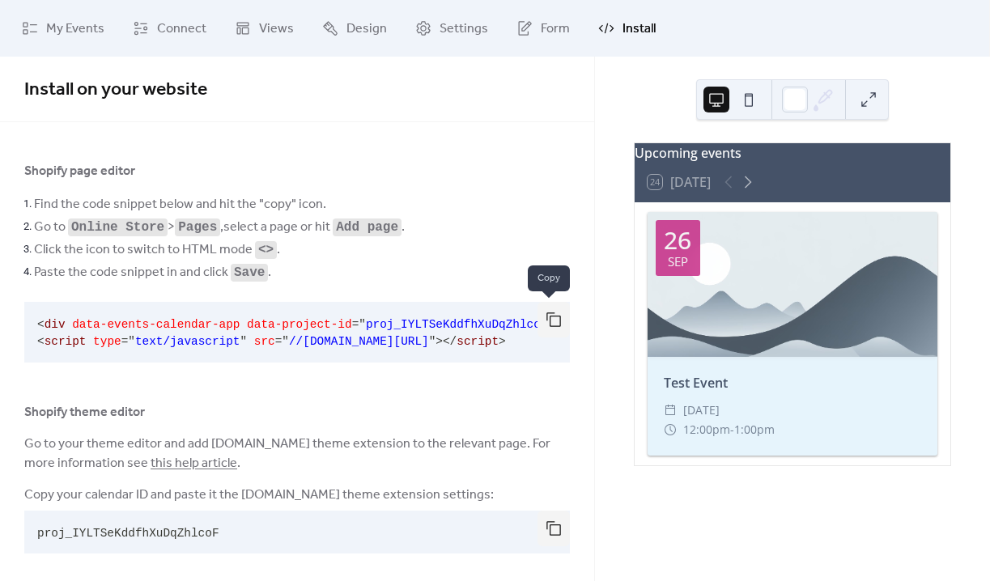
click at [554, 322] on button "button" at bounding box center [553, 320] width 32 height 36
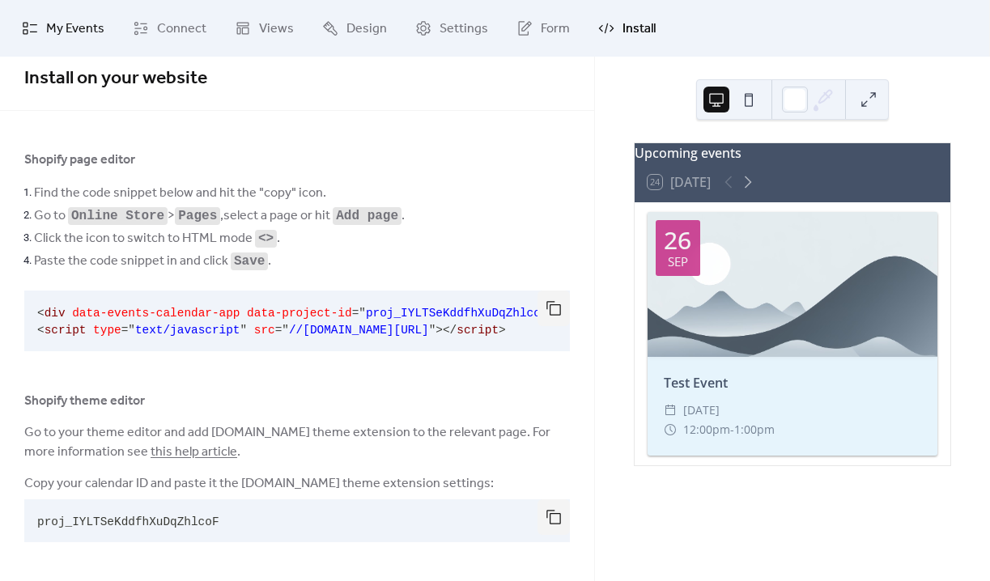
click at [64, 32] on span "My Events" at bounding box center [75, 28] width 58 height 19
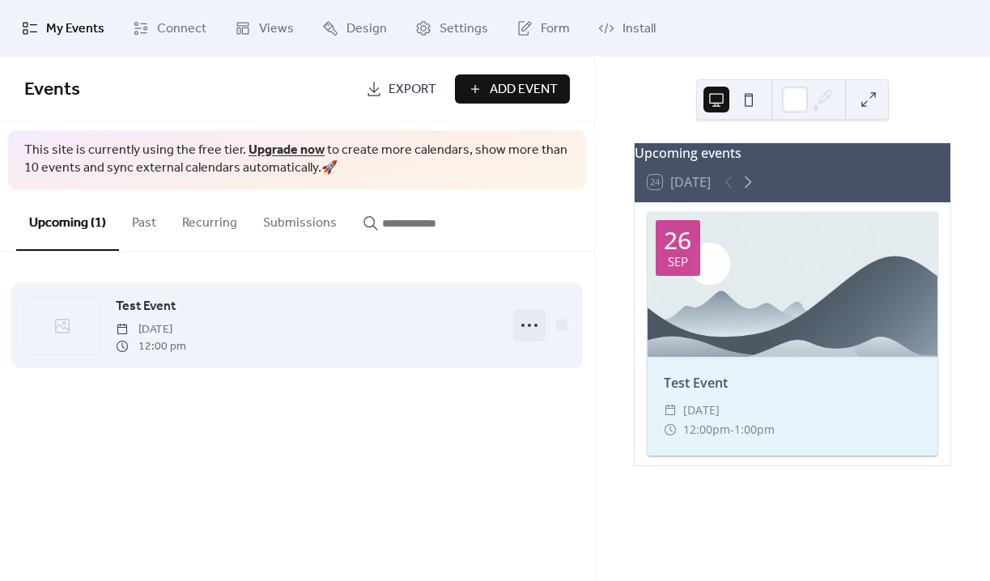
click at [525, 327] on icon at bounding box center [529, 325] width 26 height 26
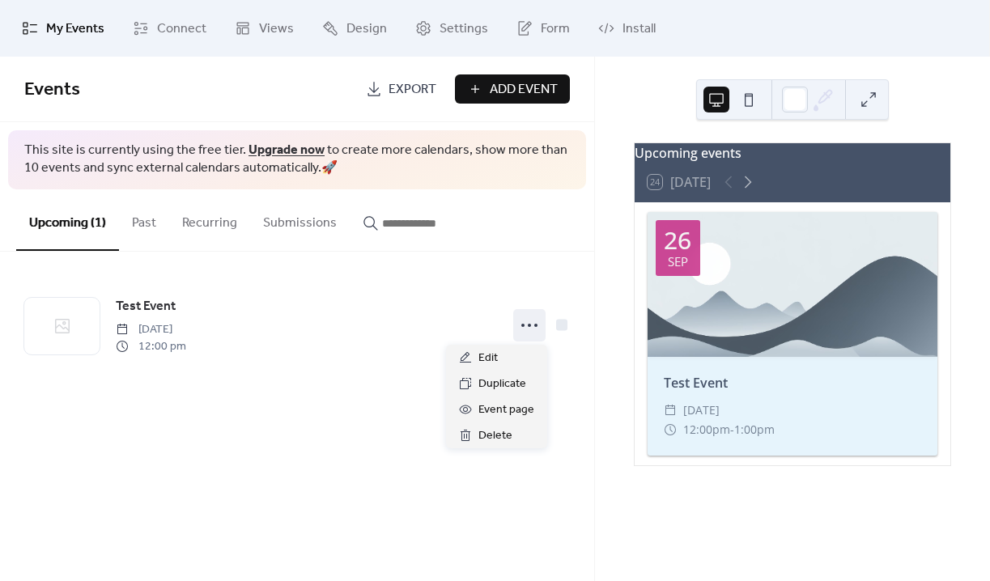
click at [323, 419] on div "Events Export Add Event This site is currently using the free tier. Upgrade now…" at bounding box center [297, 319] width 594 height 524
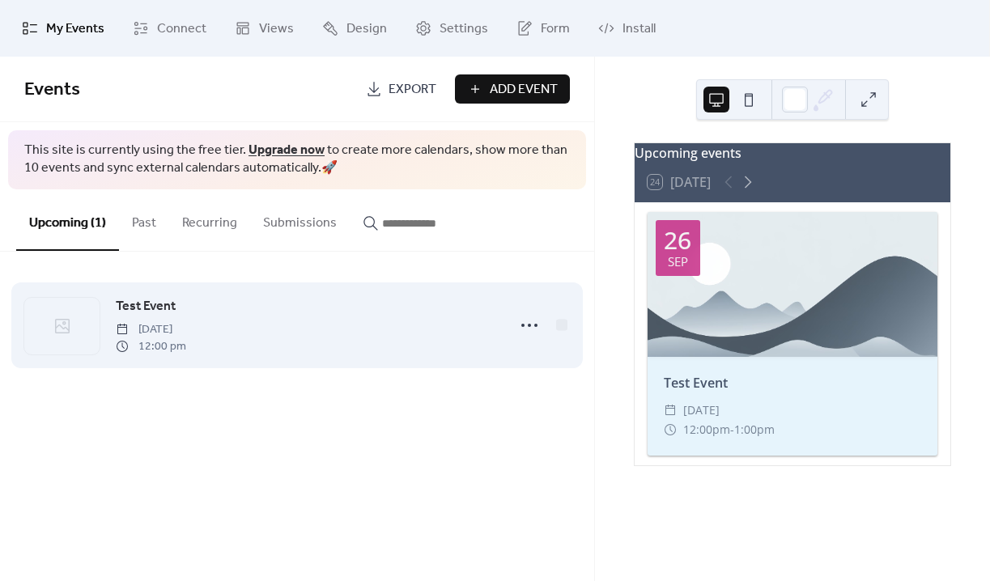
click at [295, 333] on div "Test Event [DATE] 12:00 pm" at bounding box center [306, 325] width 380 height 58
click at [67, 328] on icon at bounding box center [62, 325] width 19 height 19
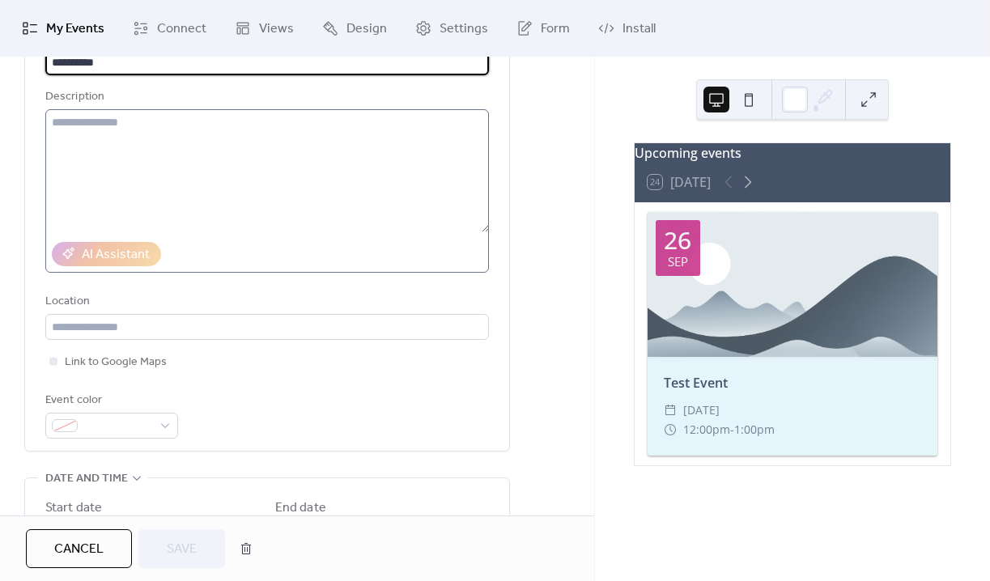
scroll to position [62, 0]
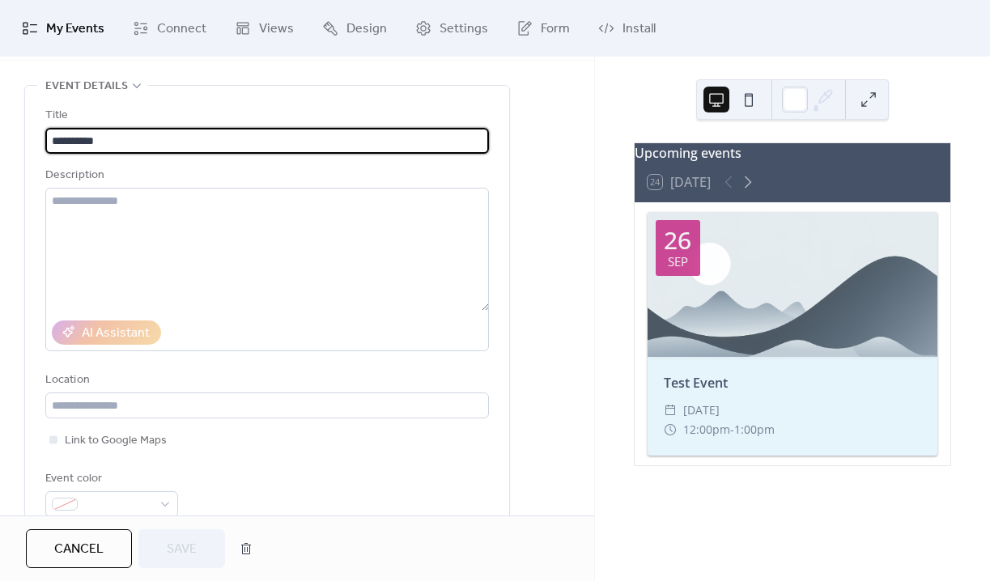
click at [641, 110] on div "Upcoming events 24 [DATE] [DATE] Test Event ​ [DATE] ​ 12:00pm - 1:00pm" at bounding box center [792, 319] width 395 height 524
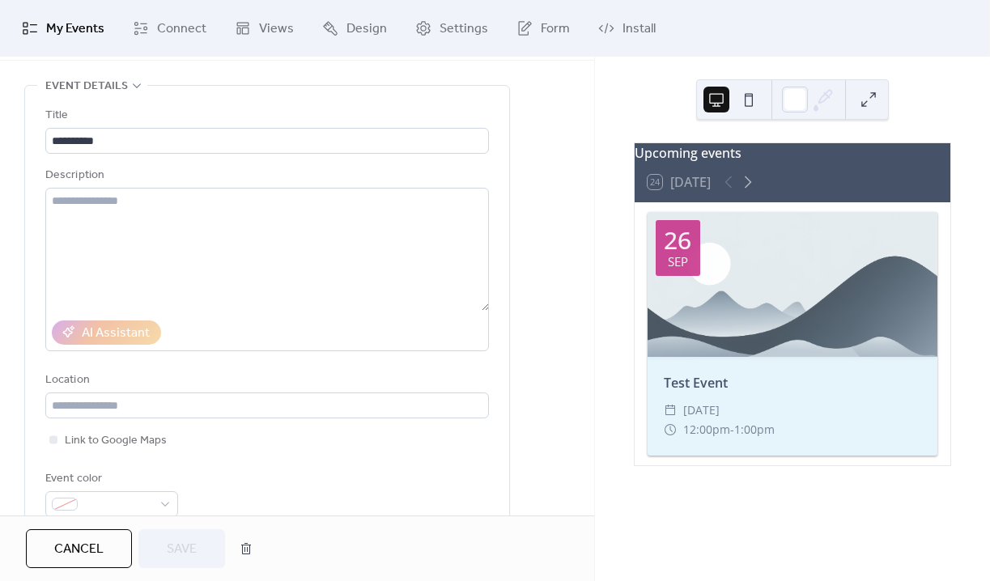
click at [520, 32] on icon at bounding box center [524, 28] width 16 height 16
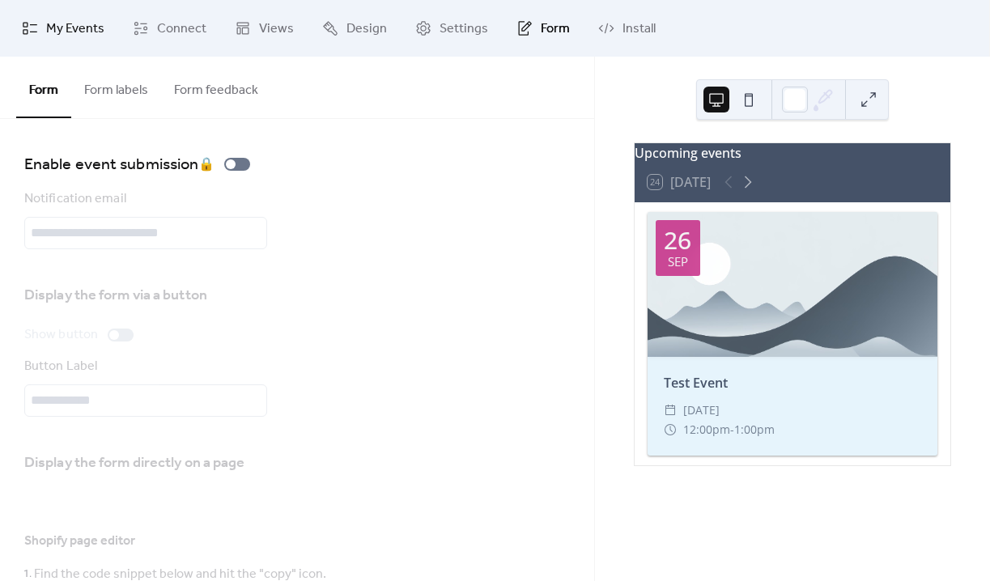
click at [50, 21] on span "My Events" at bounding box center [75, 28] width 58 height 19
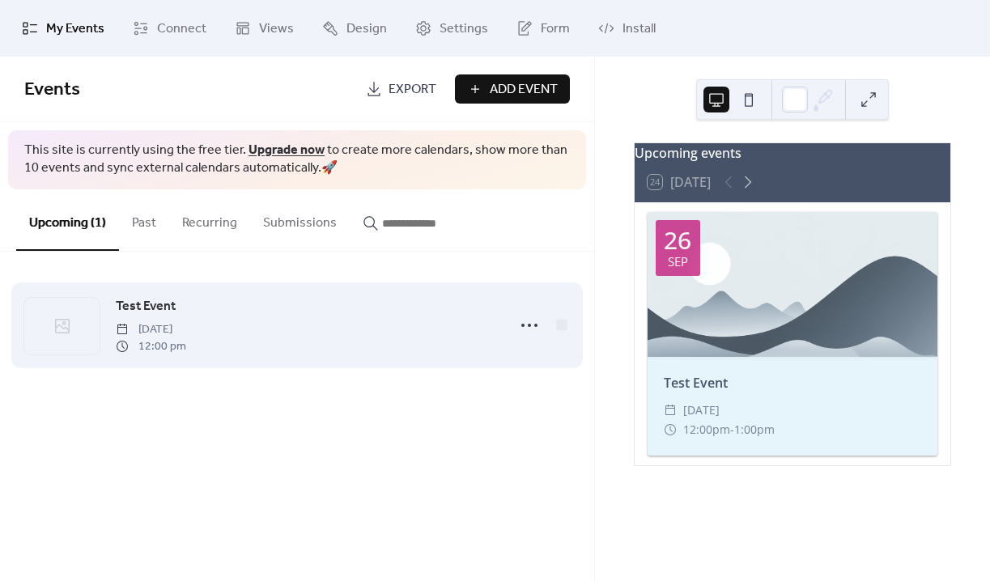
click at [82, 325] on div at bounding box center [61, 326] width 75 height 57
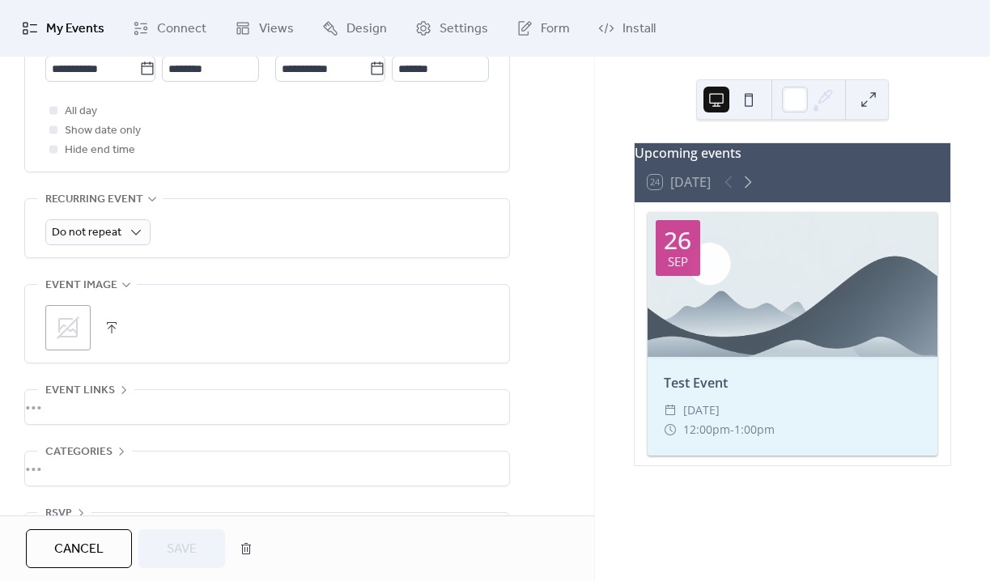
scroll to position [622, 0]
click at [711, 356] on div at bounding box center [792, 284] width 290 height 145
click at [745, 192] on icon at bounding box center [747, 181] width 19 height 19
click at [726, 192] on div at bounding box center [738, 181] width 39 height 19
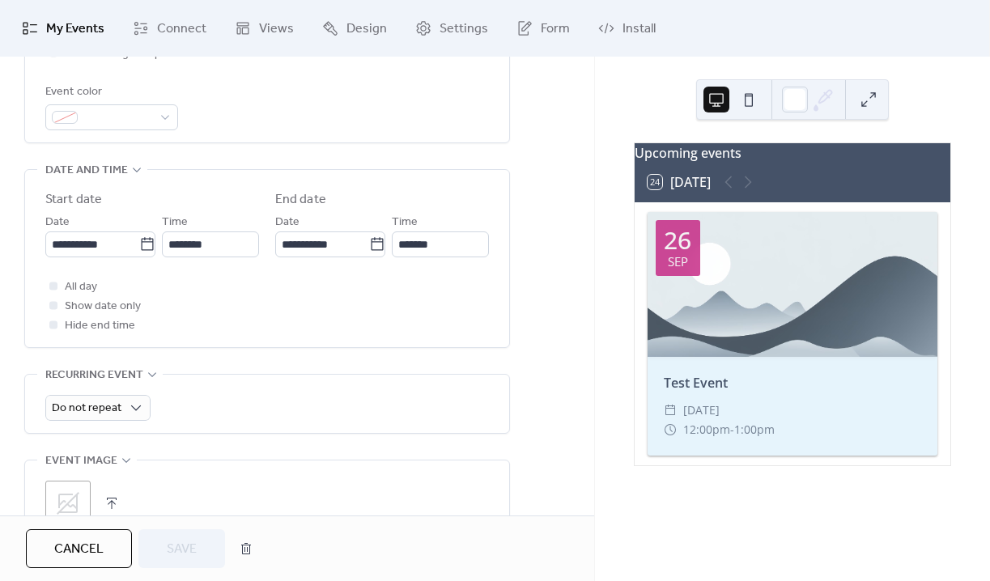
scroll to position [2, 0]
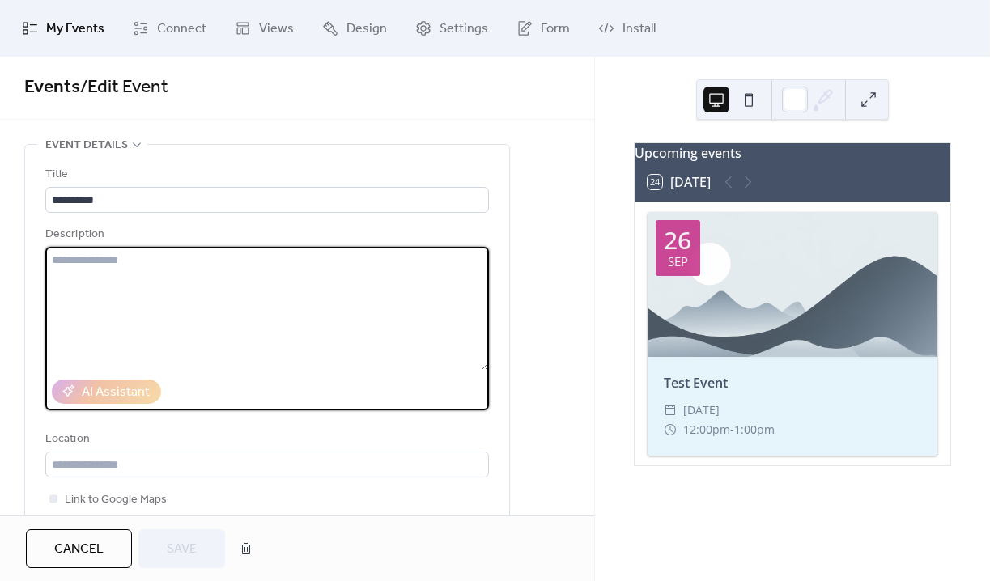
click at [196, 294] on textarea at bounding box center [266, 308] width 443 height 123
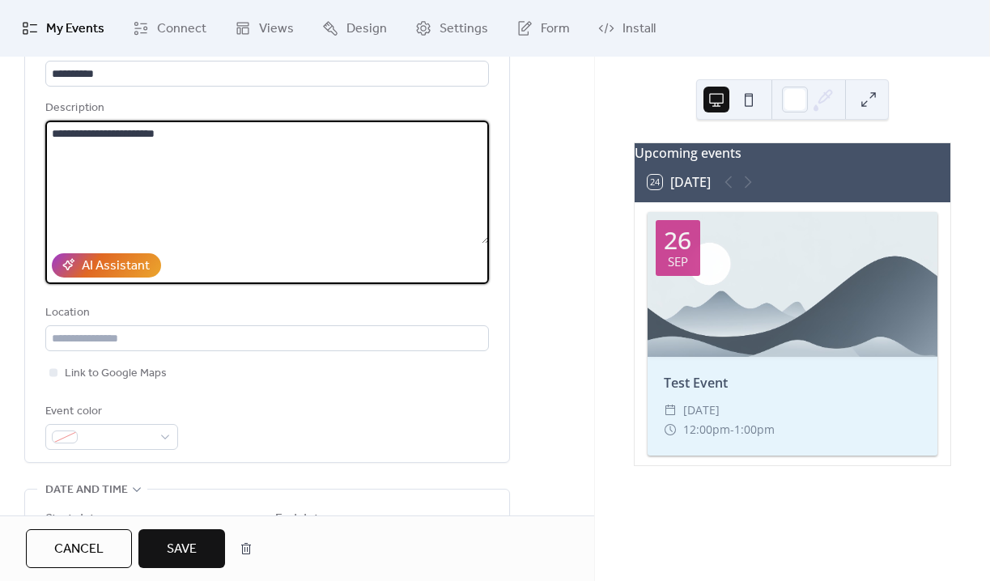
scroll to position [132, 0]
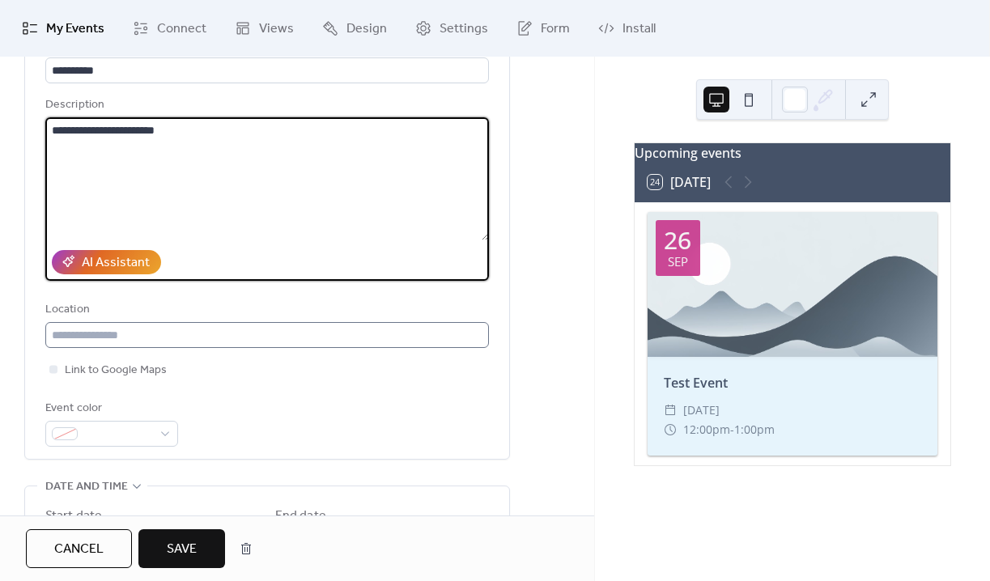
type textarea "**********"
click at [258, 336] on input "text" at bounding box center [266, 335] width 443 height 26
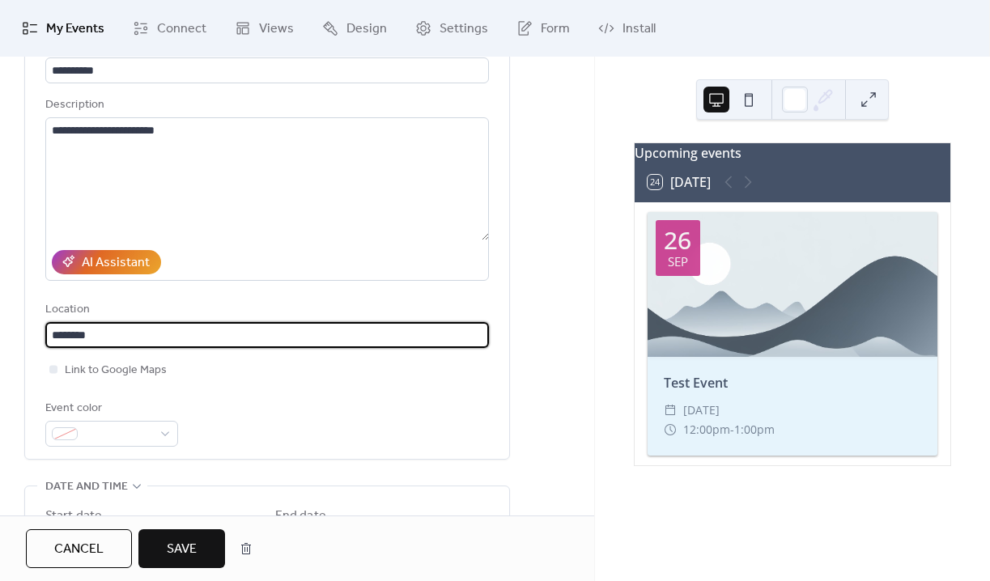
type input "********"
click at [298, 432] on div "Event color" at bounding box center [266, 423] width 443 height 48
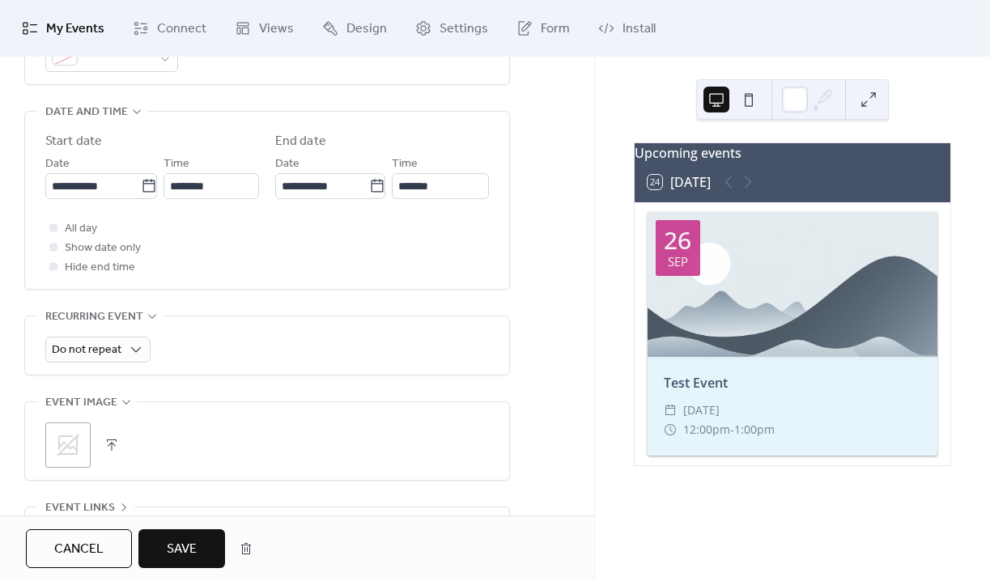
scroll to position [538, 0]
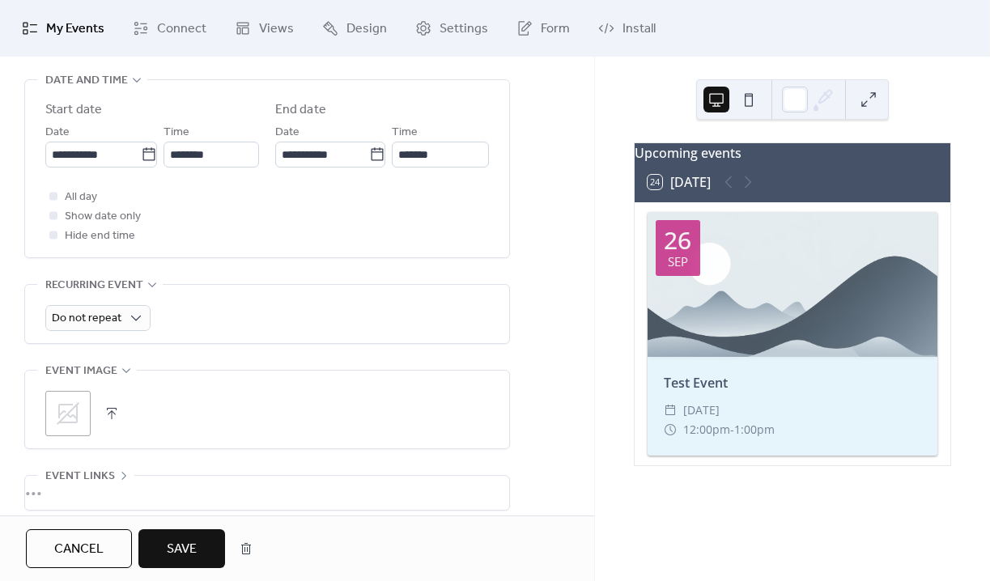
click at [70, 417] on icon at bounding box center [68, 413] width 23 height 23
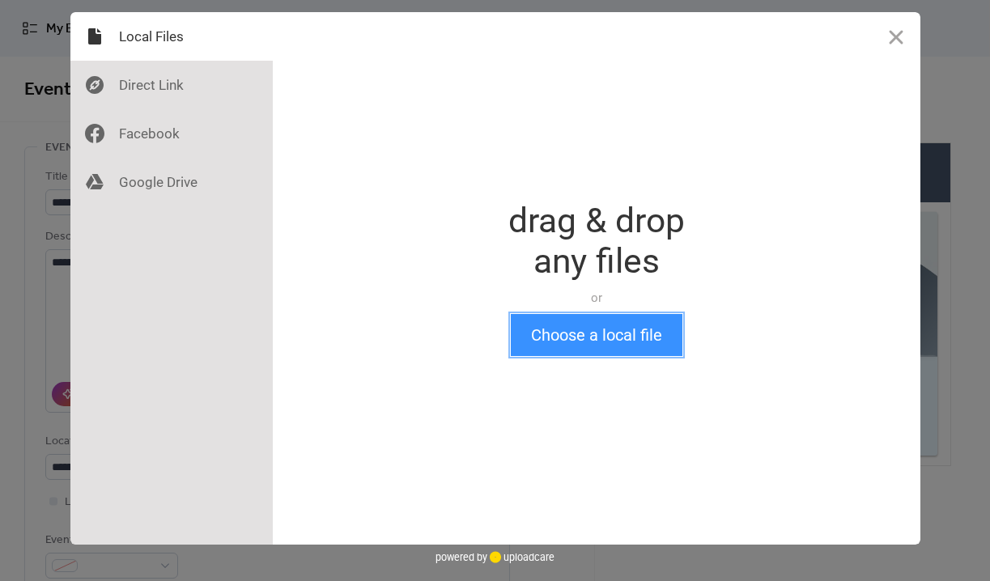
click at [567, 316] on button "Choose a local file" at bounding box center [597, 335] width 172 height 42
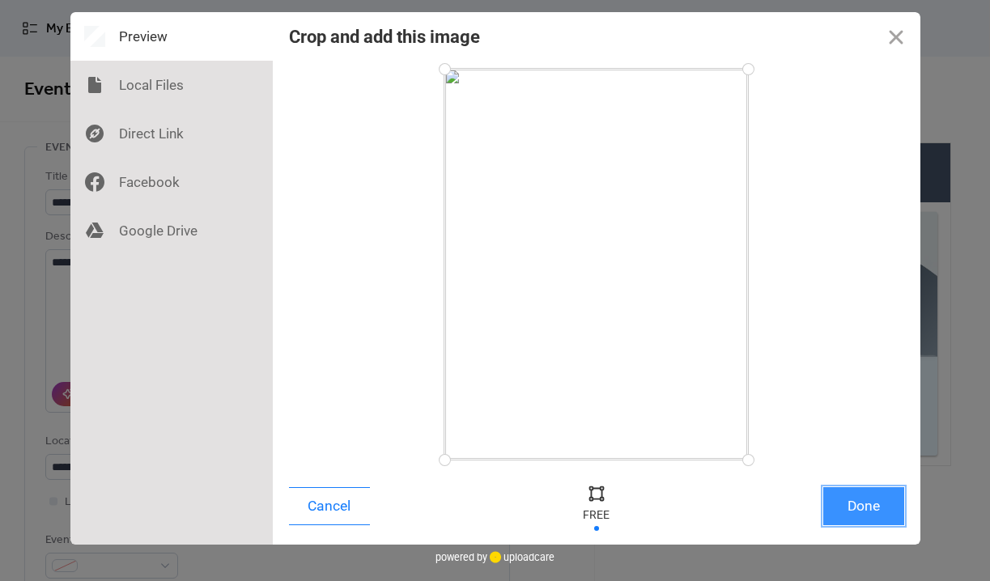
click at [835, 514] on button "Done" at bounding box center [863, 506] width 81 height 38
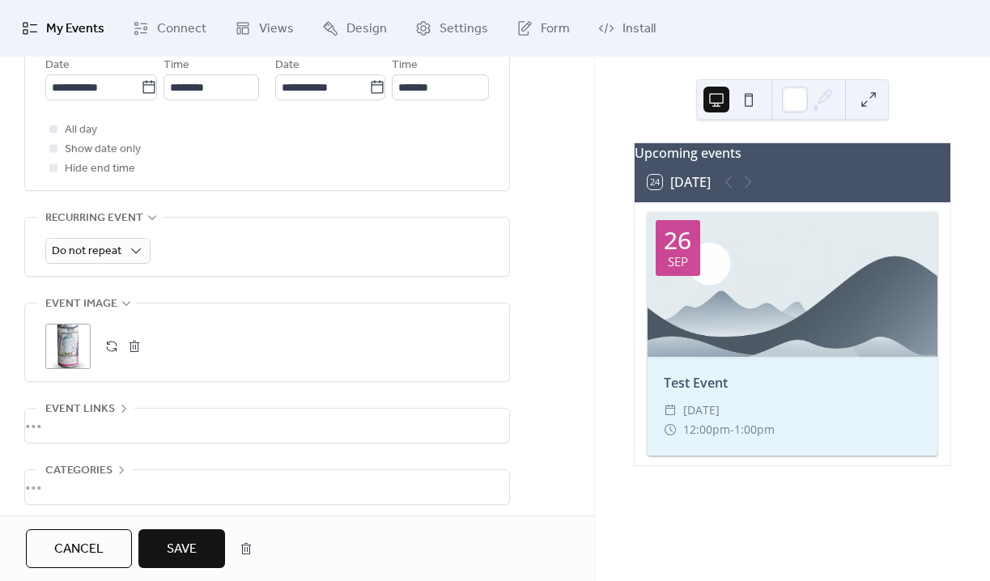
scroll to position [676, 0]
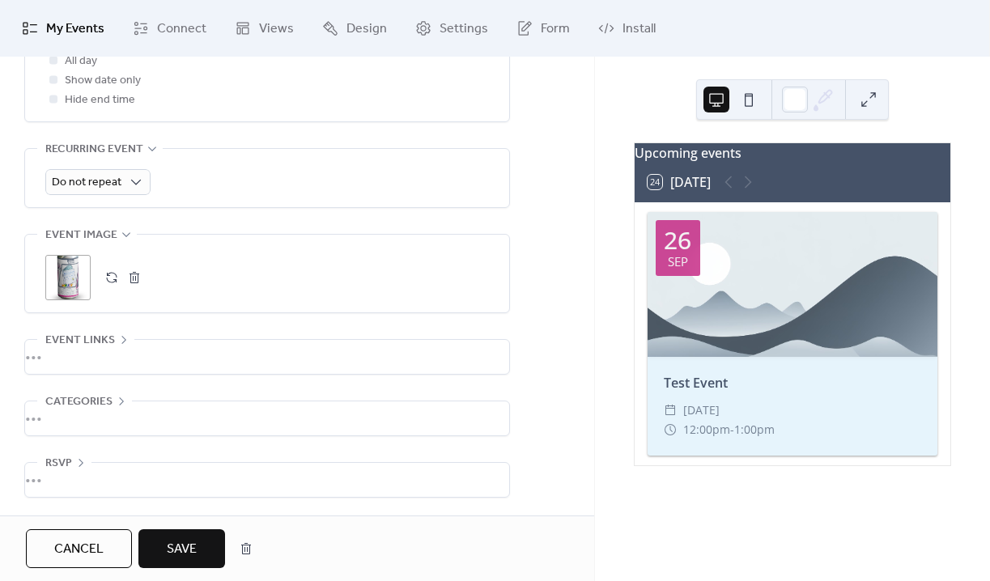
click at [130, 350] on div "•••" at bounding box center [267, 357] width 484 height 34
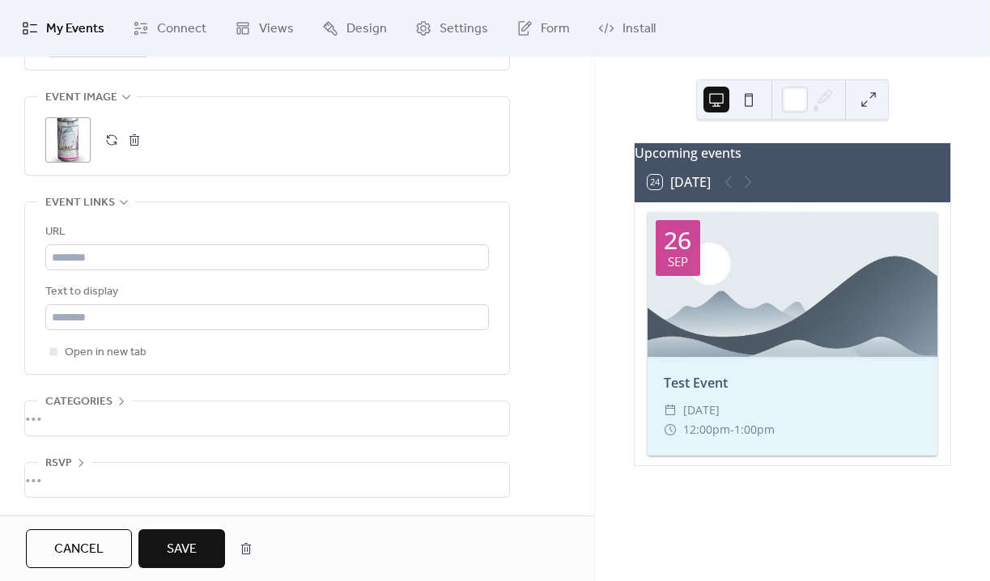
click at [131, 471] on div "•••" at bounding box center [267, 480] width 484 height 34
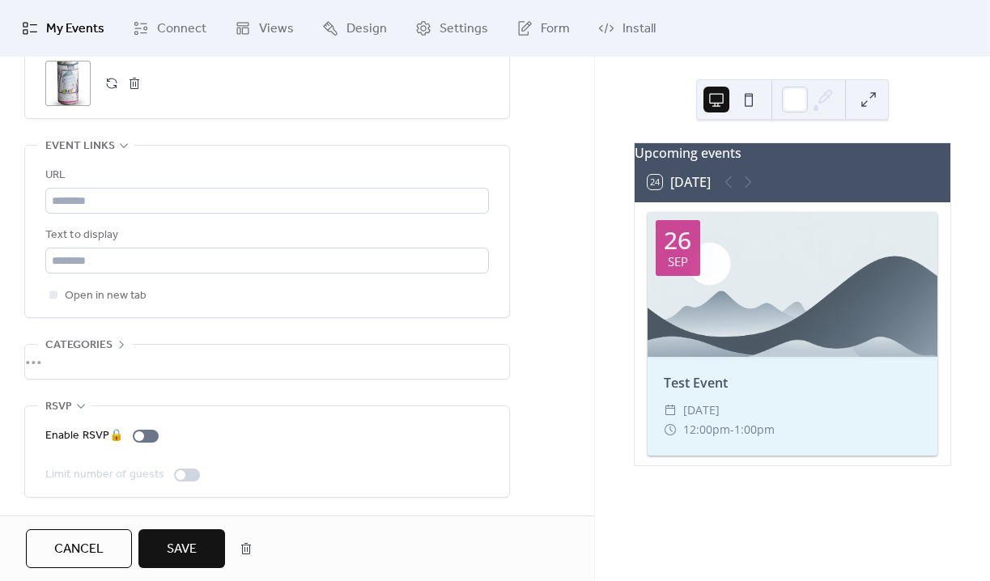
click at [210, 562] on button "Save" at bounding box center [181, 548] width 87 height 39
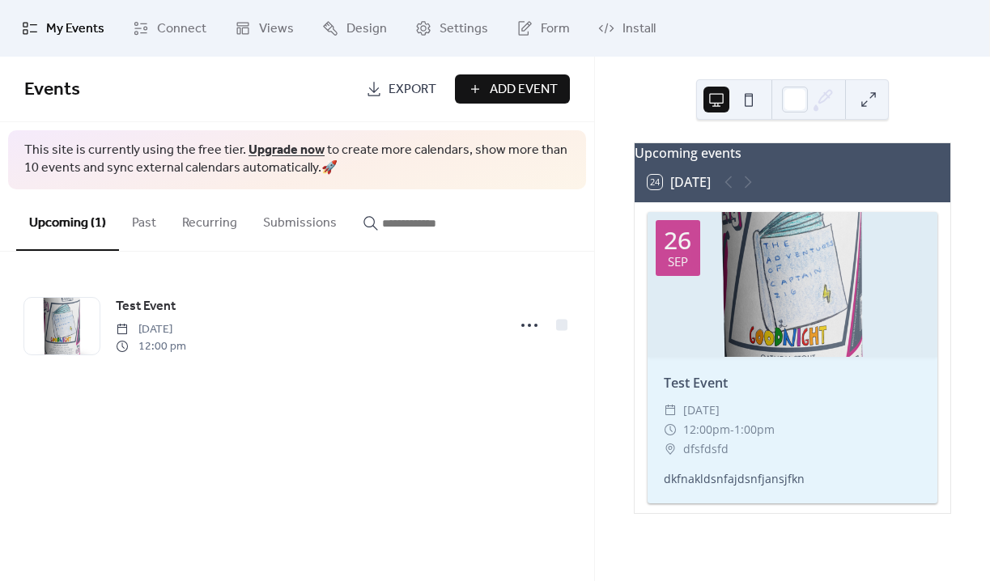
click at [735, 337] on div at bounding box center [792, 284] width 290 height 145
click at [269, 24] on span "Views" at bounding box center [276, 28] width 35 height 19
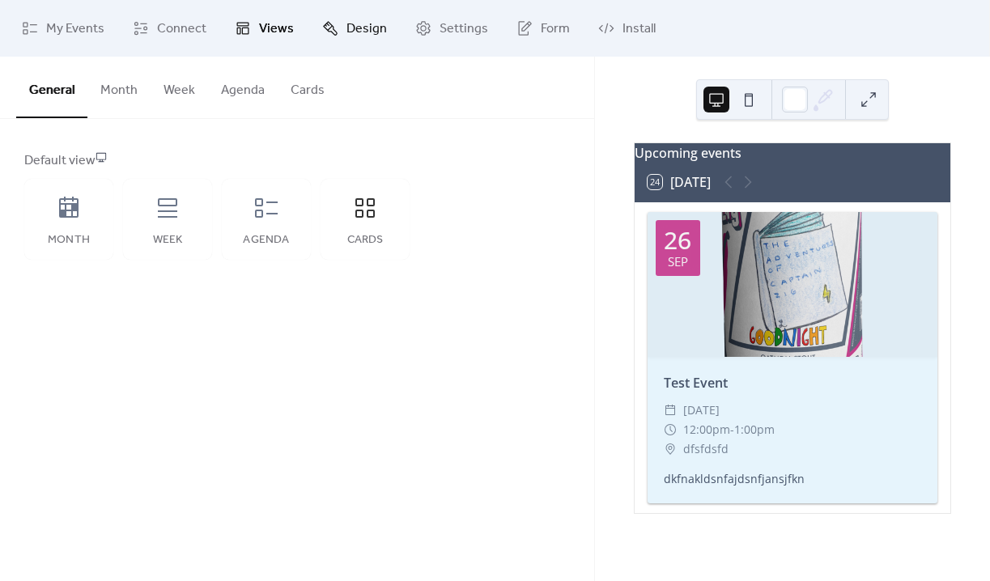
click at [368, 36] on span "Design" at bounding box center [366, 28] width 40 height 19
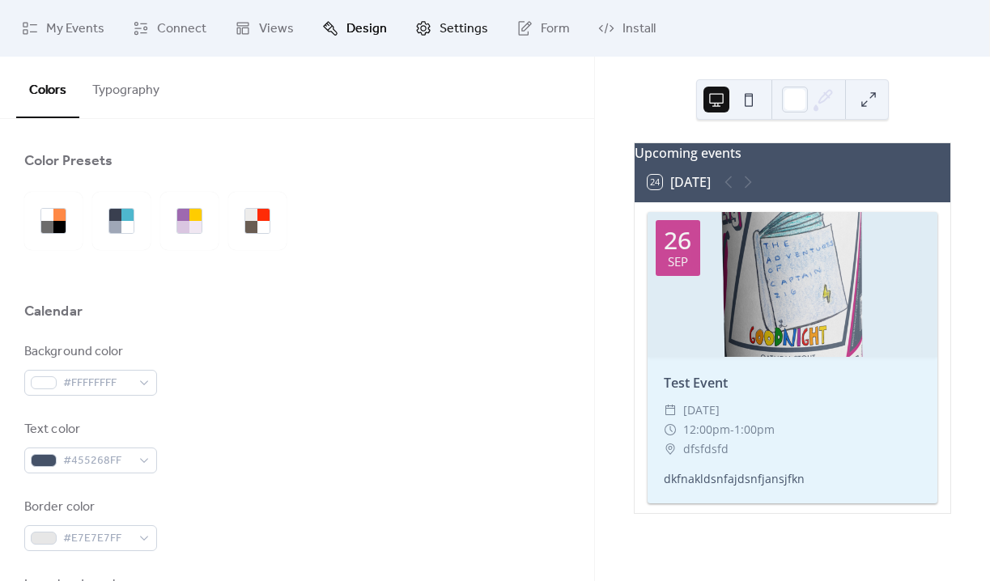
click at [439, 37] on span "Settings" at bounding box center [463, 28] width 49 height 19
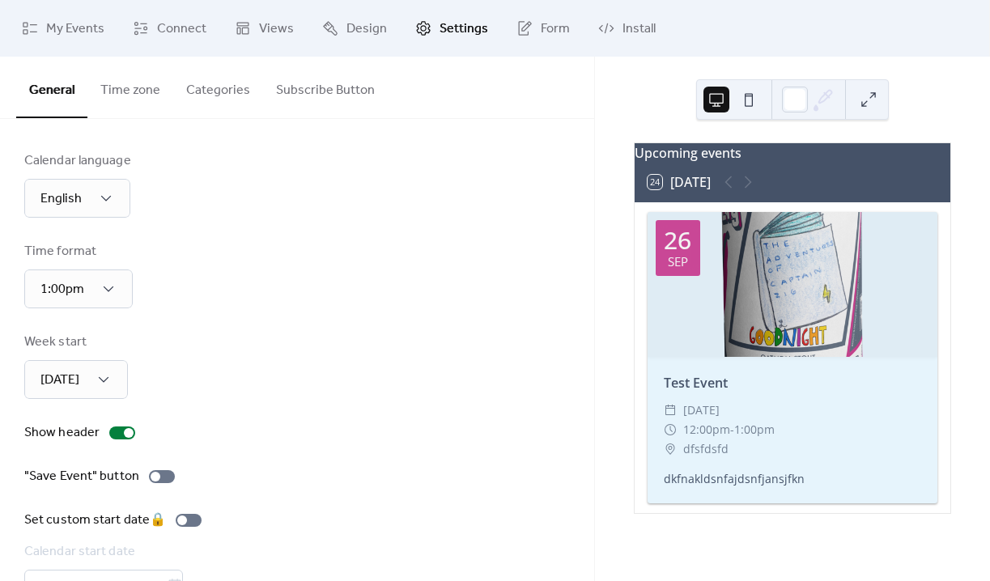
click at [209, 91] on button "Categories" at bounding box center [218, 87] width 90 height 60
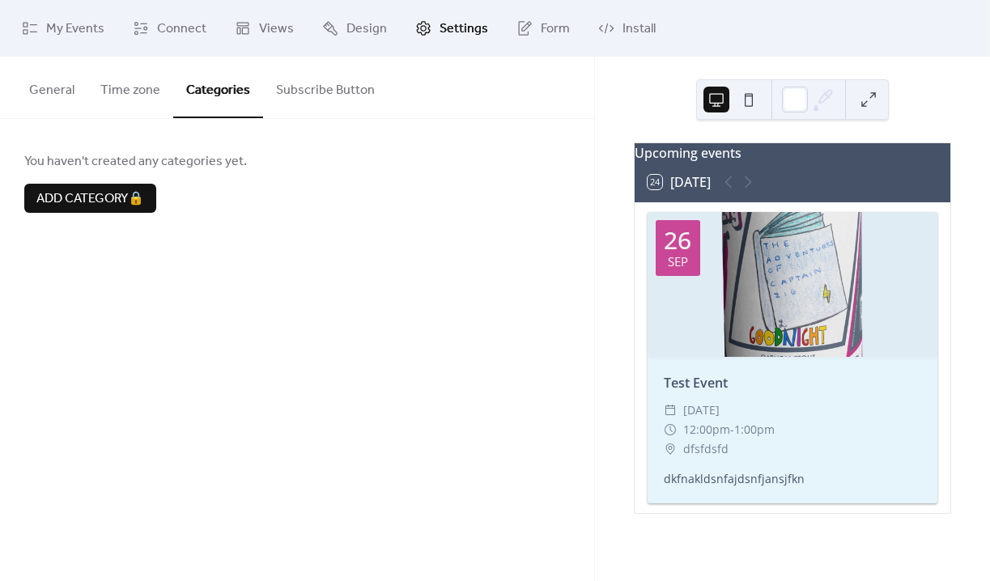
click at [308, 94] on button "Subscribe Button" at bounding box center [325, 87] width 125 height 60
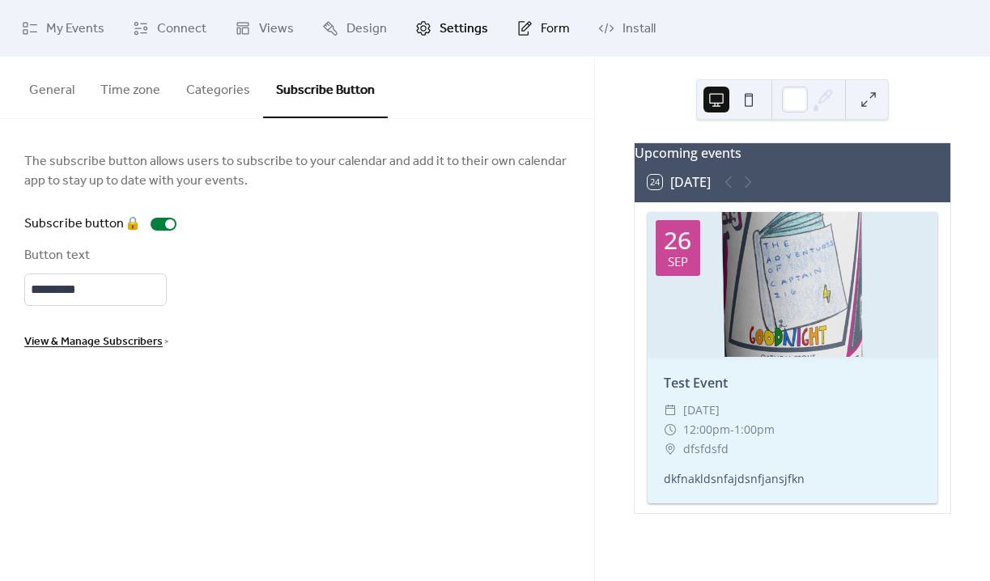
click at [527, 31] on link "Form" at bounding box center [543, 28] width 78 height 44
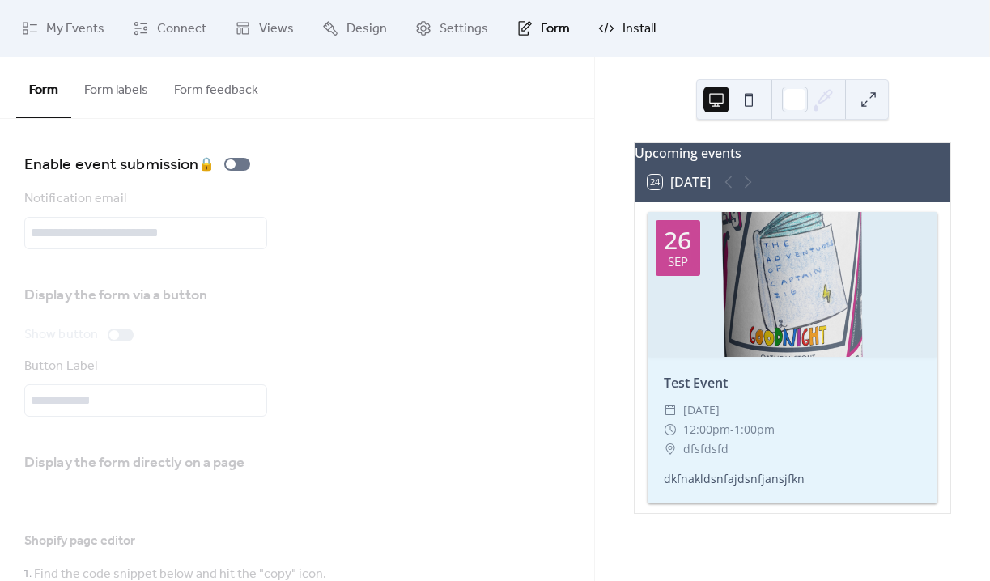
click at [629, 25] on span "Install" at bounding box center [638, 28] width 33 height 19
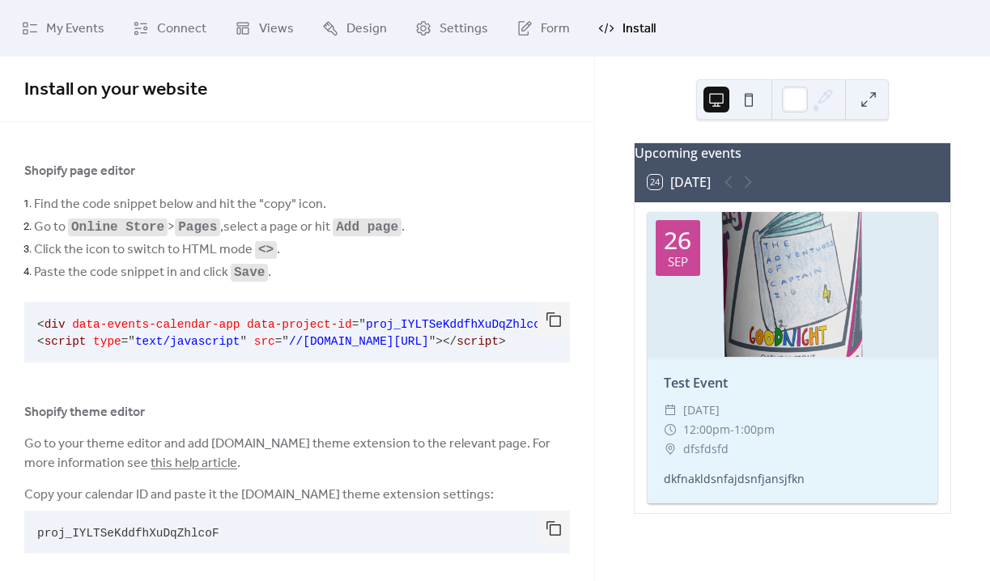
scroll to position [15, 0]
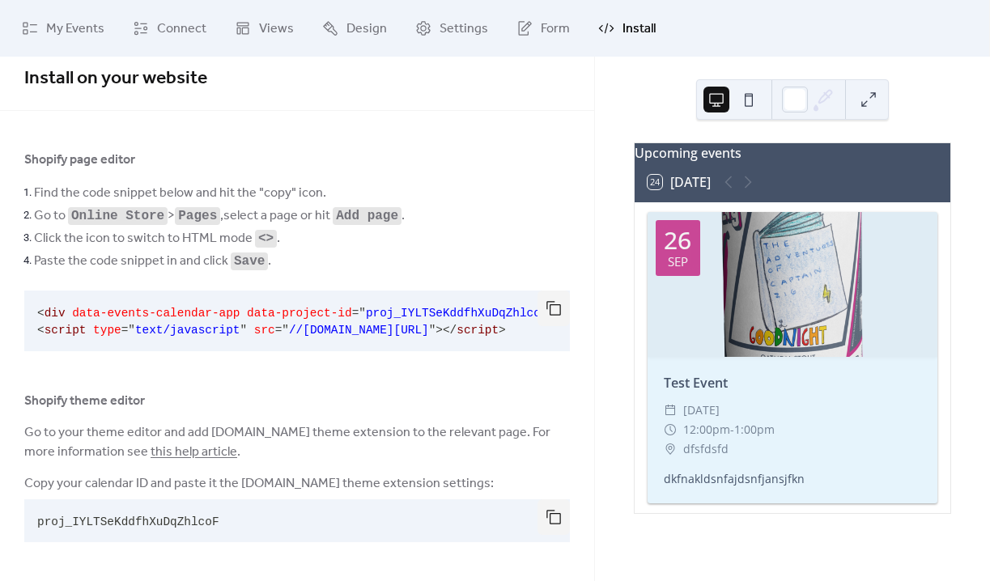
click at [617, 113] on div "Upcoming events 24 [DATE] [DATE] Test Event ​ [DATE] ​ 12:00pm - 1:00pm ​ dfsfd…" at bounding box center [792, 319] width 395 height 524
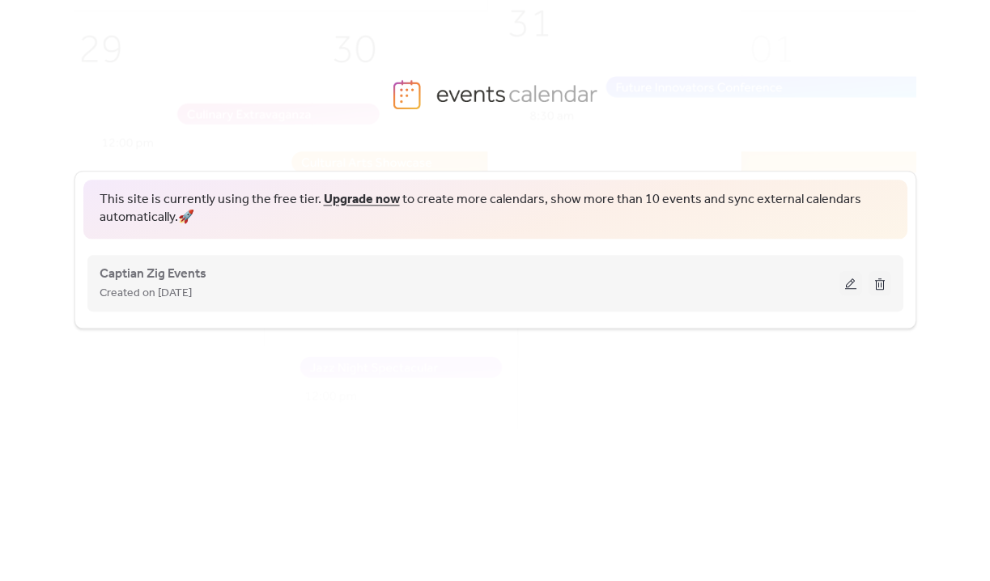
click at [851, 289] on button at bounding box center [850, 283] width 23 height 24
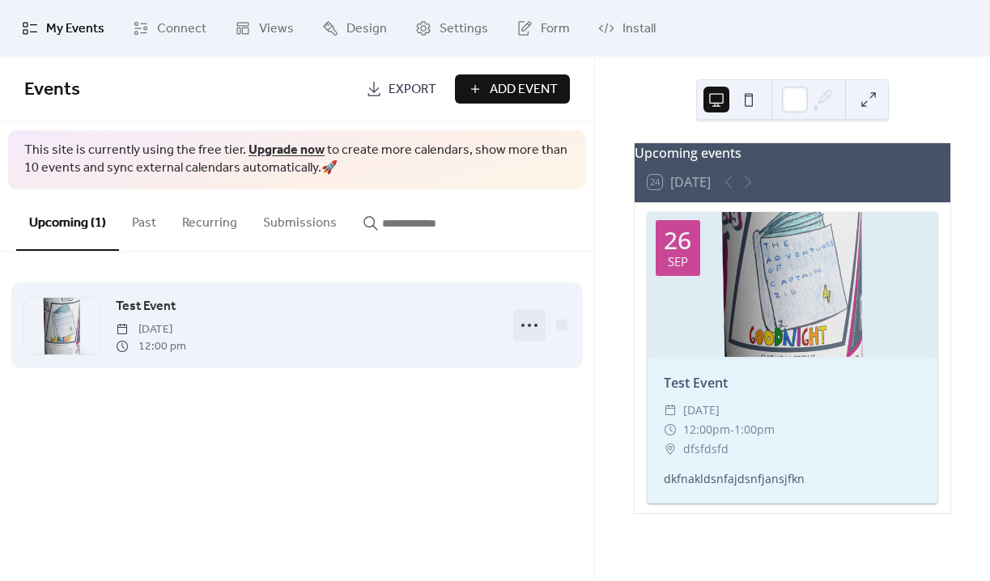
click at [520, 327] on icon at bounding box center [529, 325] width 26 height 26
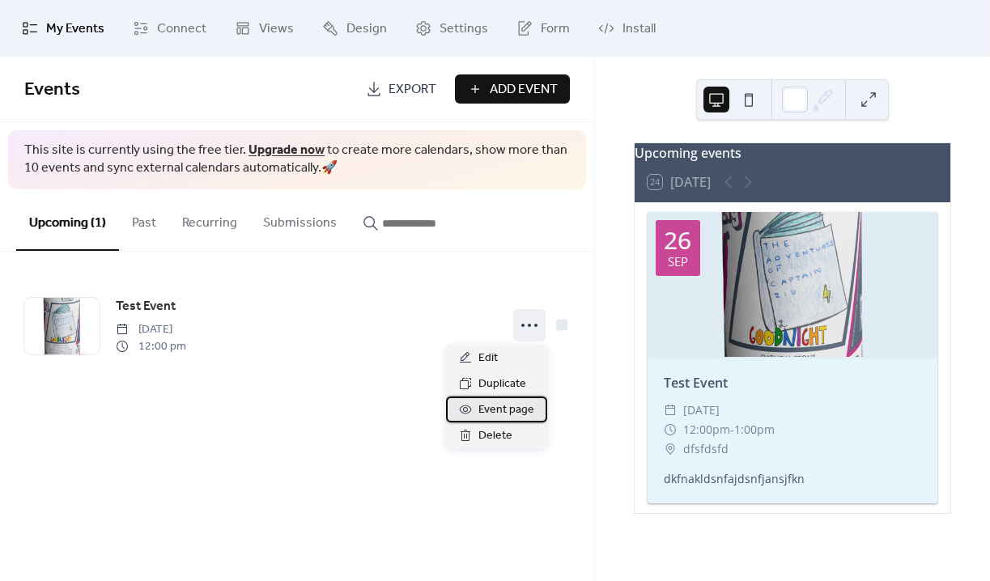
click at [501, 415] on span "Event page" at bounding box center [506, 410] width 56 height 19
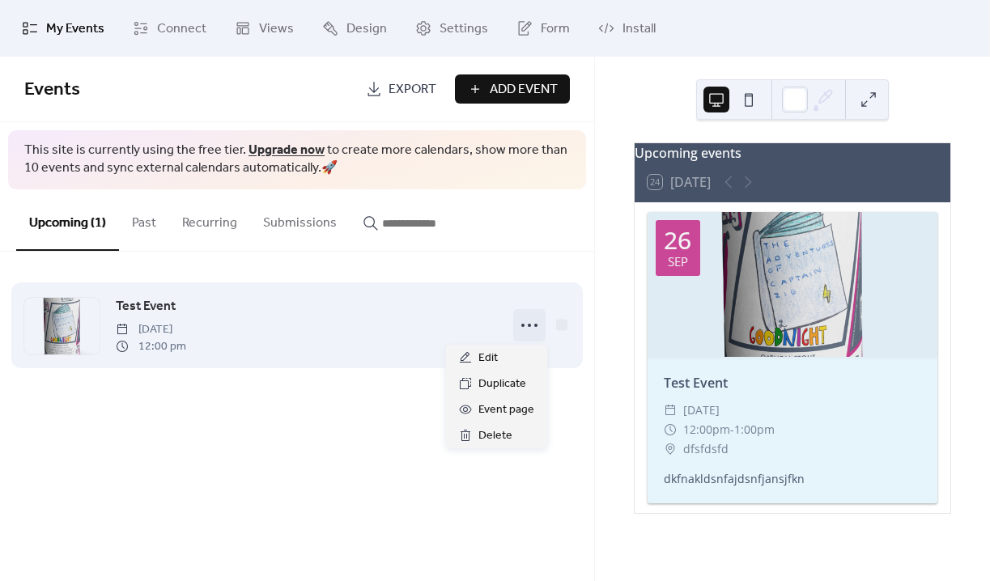
click at [529, 327] on icon at bounding box center [529, 325] width 26 height 26
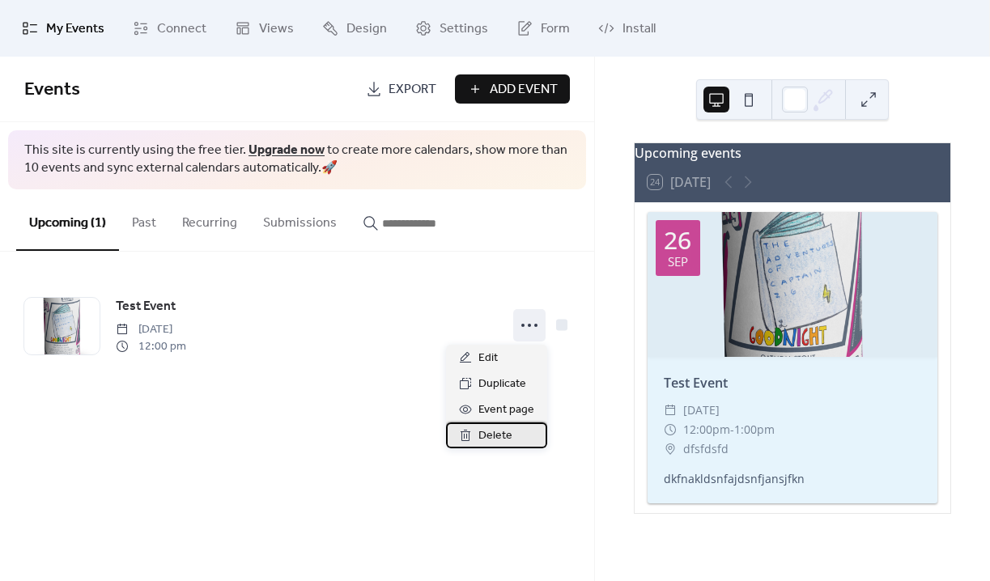
click at [487, 439] on span "Delete" at bounding box center [495, 436] width 34 height 19
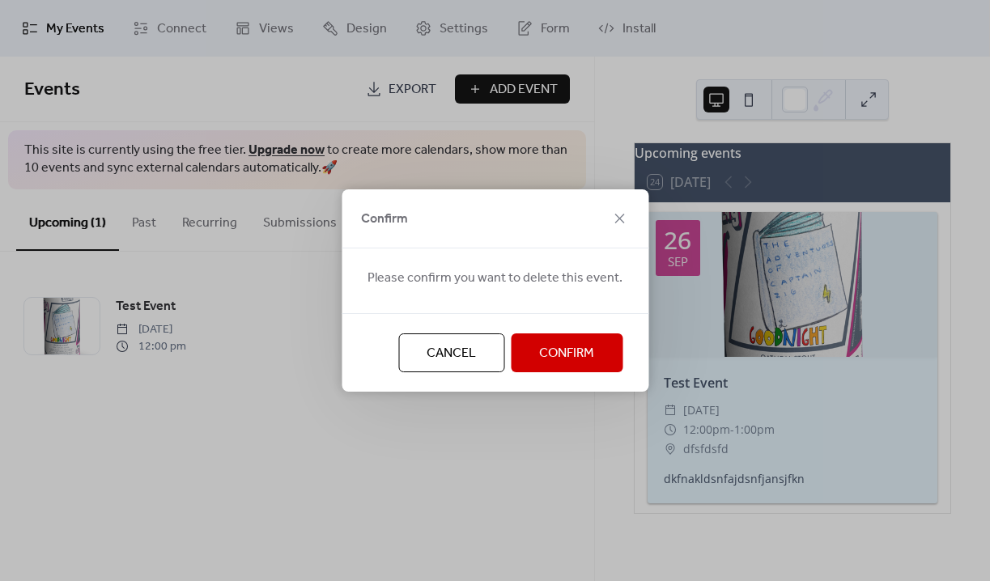
click at [561, 360] on span "Confirm" at bounding box center [566, 353] width 55 height 19
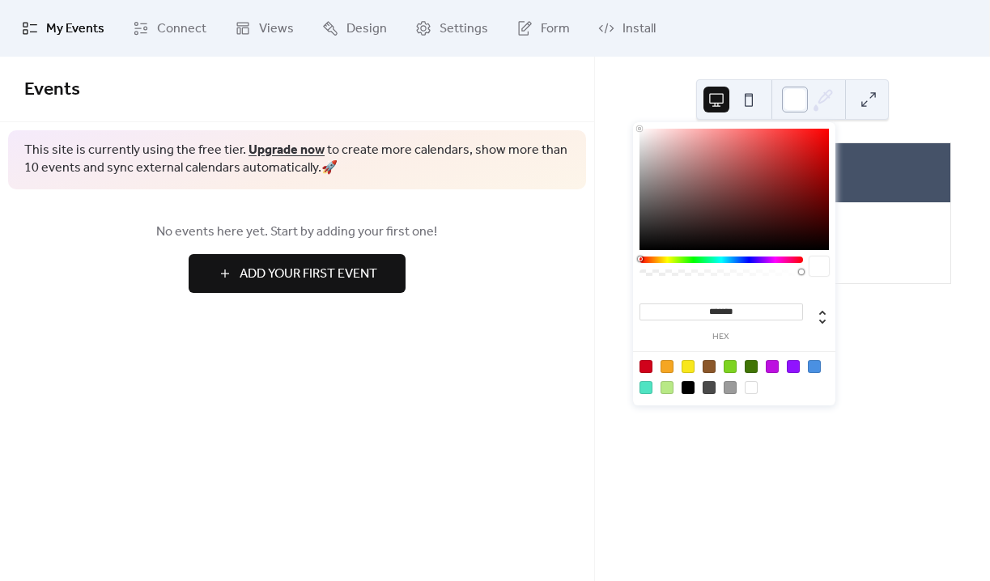
click at [791, 103] on div at bounding box center [795, 100] width 26 height 26
click at [629, 78] on div "Upcoming events 24 Today No upcoming events" at bounding box center [792, 319] width 395 height 524
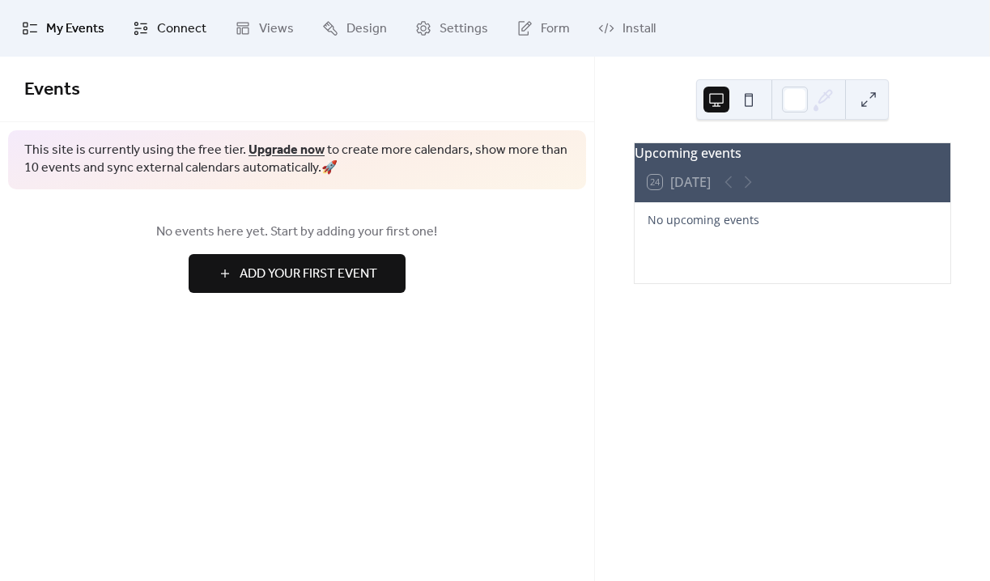
click at [163, 39] on span "Connect" at bounding box center [181, 28] width 49 height 19
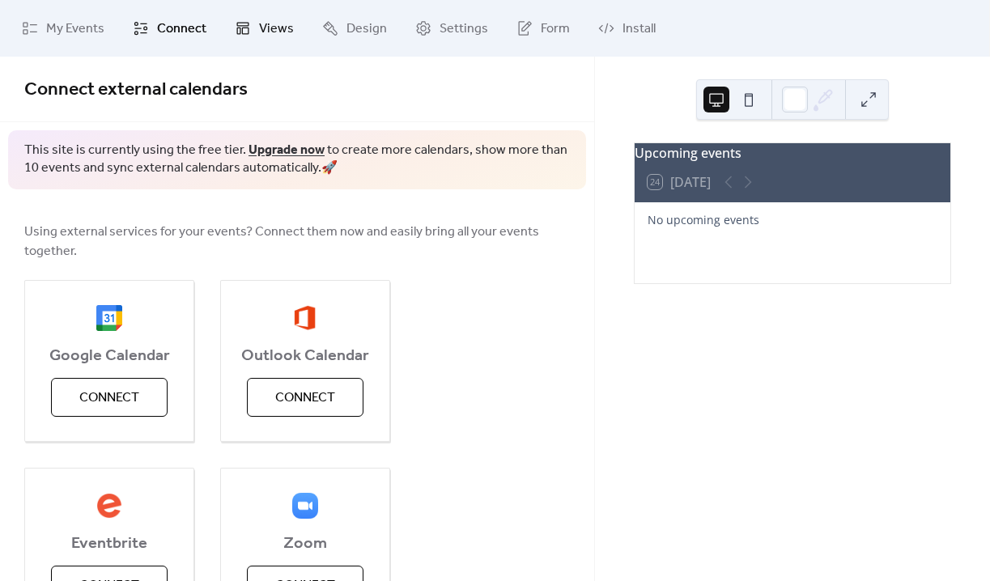
click at [276, 28] on span "Views" at bounding box center [276, 28] width 35 height 19
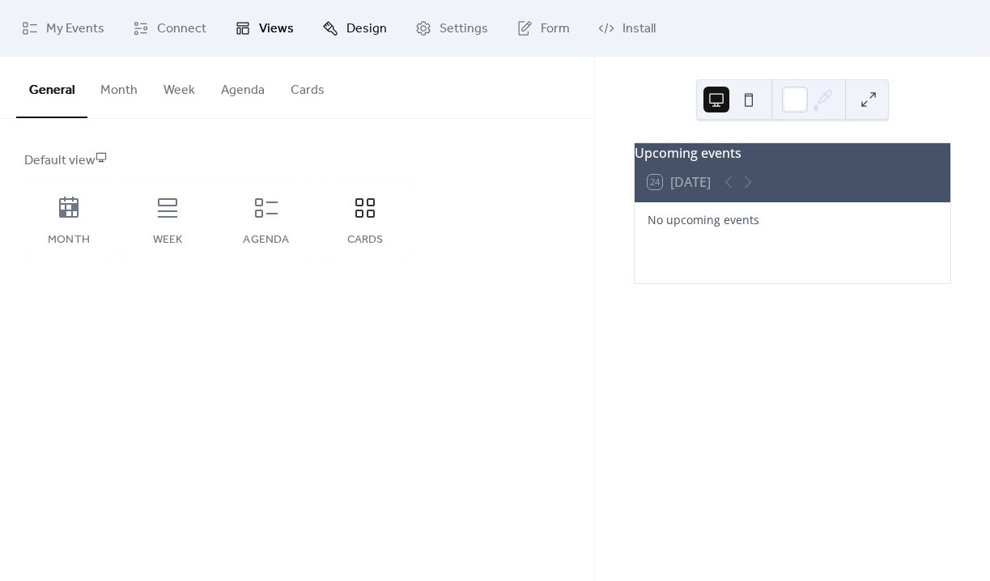
click at [363, 33] on span "Design" at bounding box center [366, 28] width 40 height 19
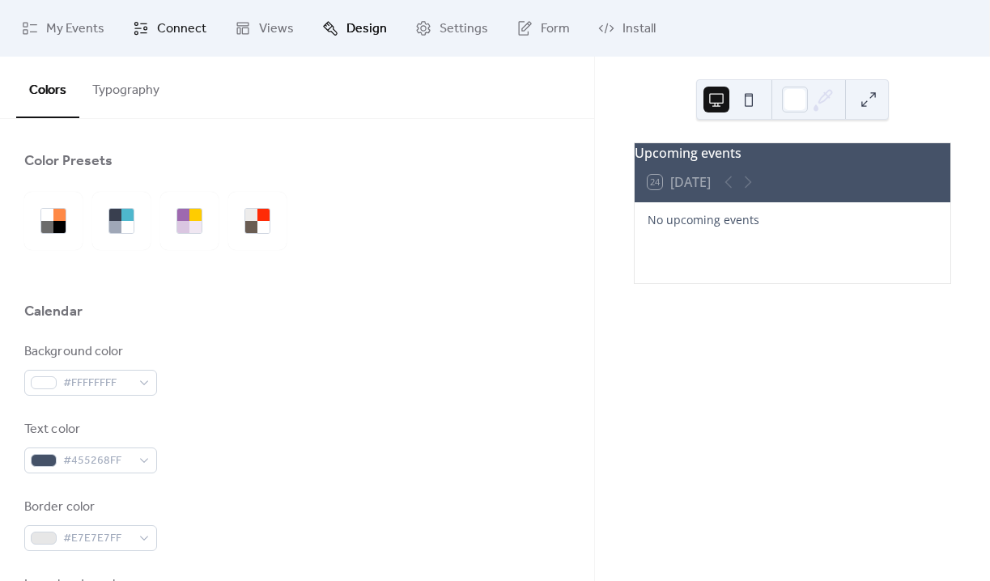
click at [169, 38] on span "Connect" at bounding box center [181, 28] width 49 height 19
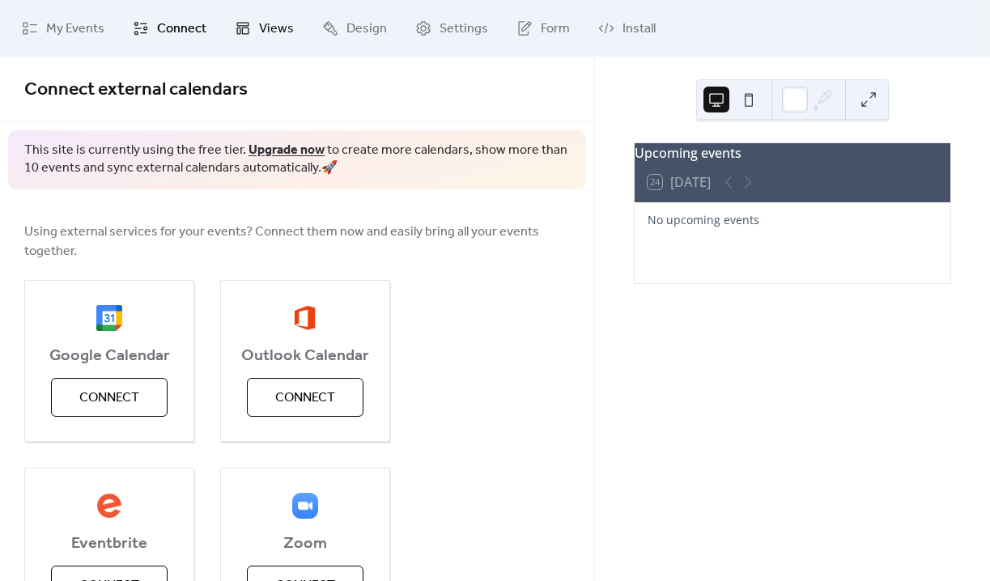
click at [259, 43] on link "Views" at bounding box center [264, 28] width 83 height 44
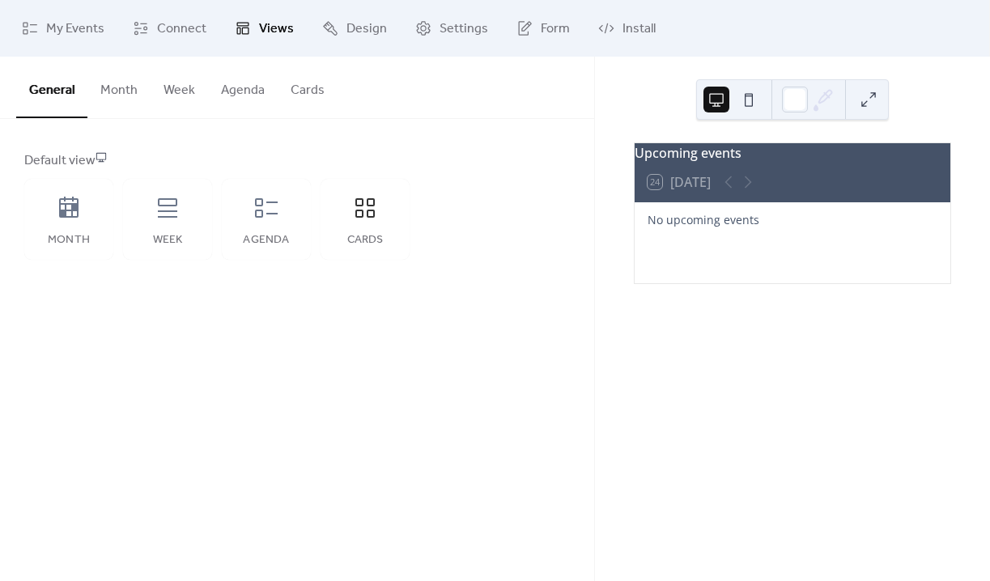
click at [300, 93] on button "Cards" at bounding box center [308, 87] width 60 height 60
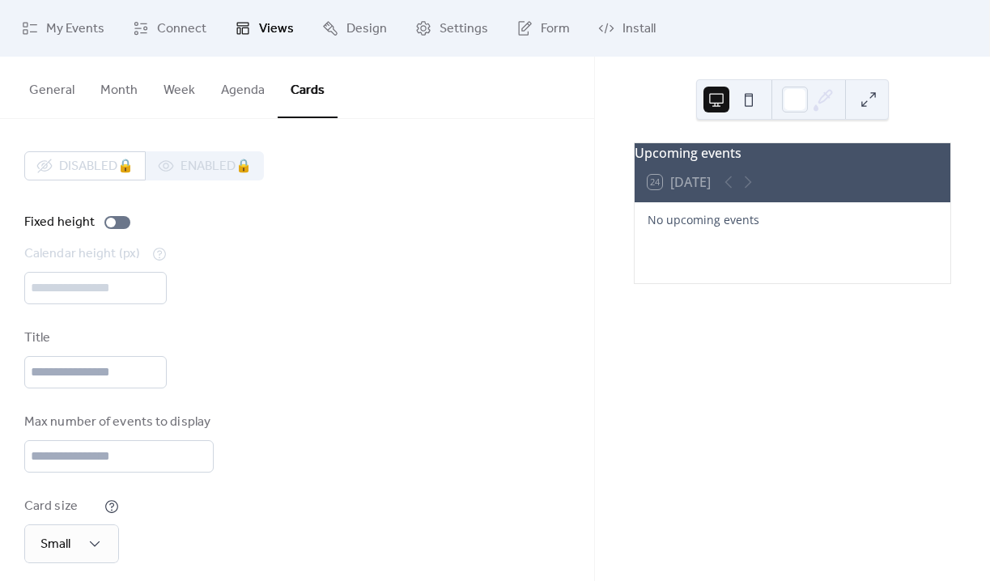
click at [245, 92] on button "Agenda" at bounding box center [243, 87] width 70 height 60
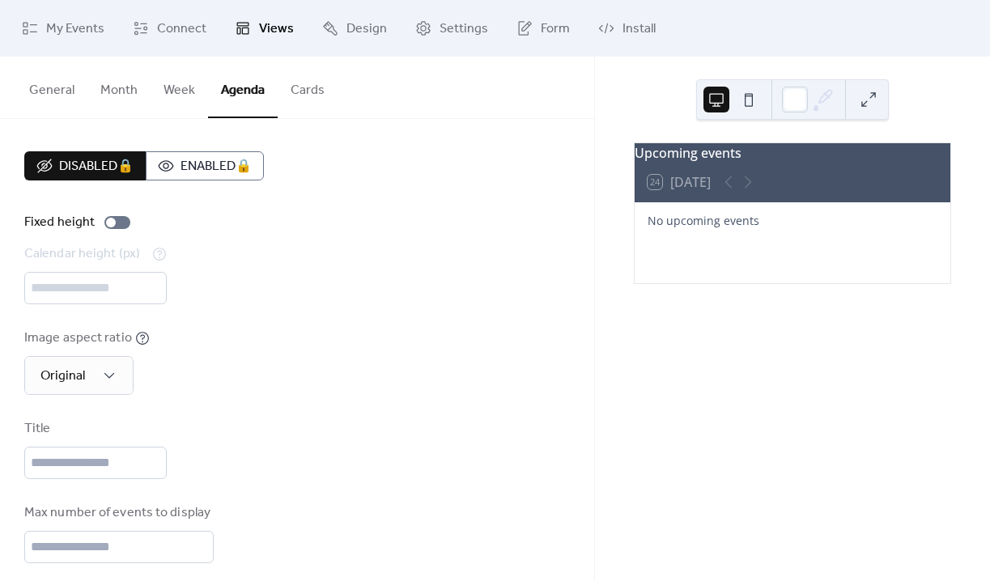
click at [179, 87] on button "Week" at bounding box center [179, 87] width 57 height 60
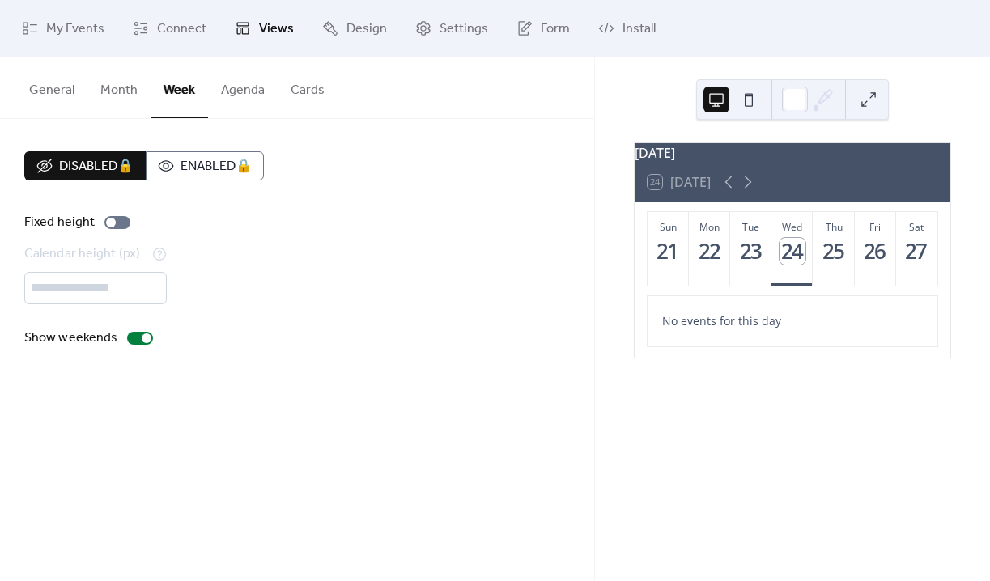
click at [109, 85] on button "Month" at bounding box center [118, 87] width 63 height 60
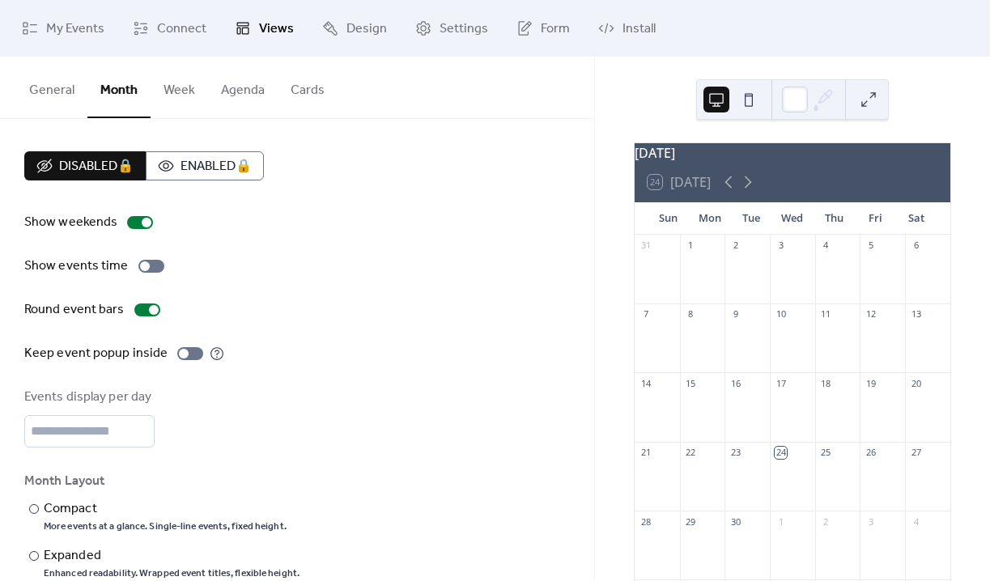
click at [53, 83] on button "General" at bounding box center [51, 87] width 71 height 60
